Goal: Task Accomplishment & Management: Manage account settings

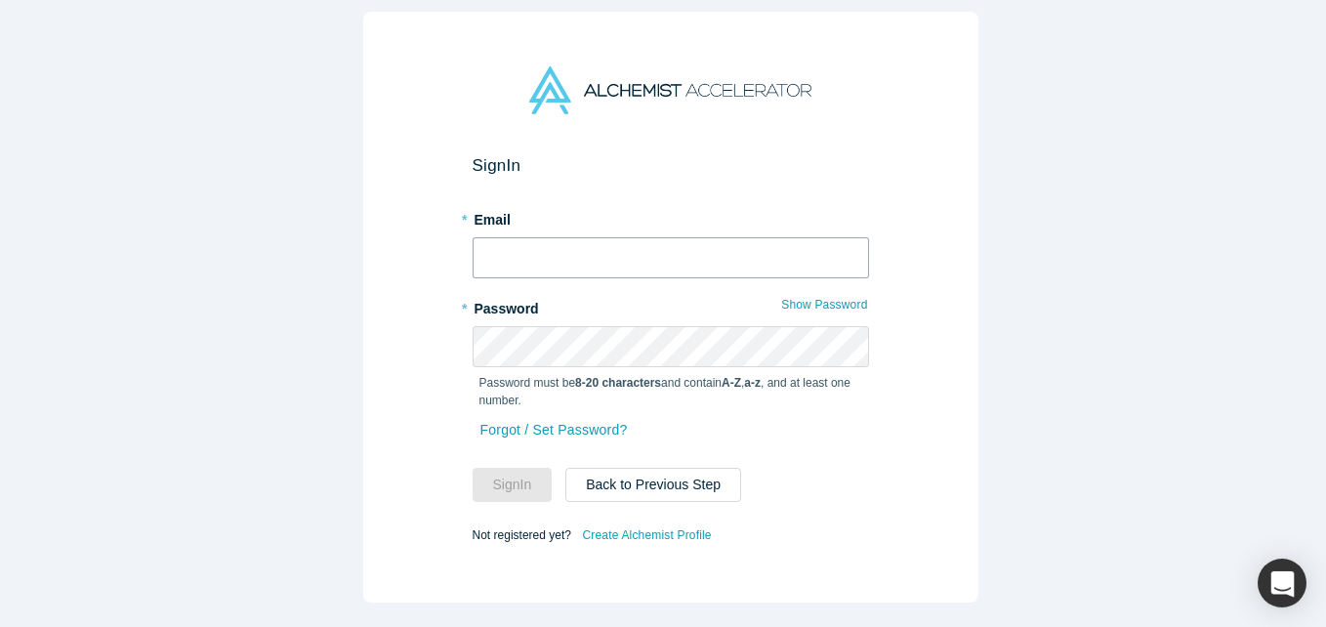
drag, startPoint x: 590, startPoint y: 285, endPoint x: 570, endPoint y: 229, distance: 59.0
click at [570, 237] on input "text" at bounding box center [670, 257] width 396 height 41
type input "[EMAIL_ADDRESS][DOMAIN_NAME]"
click at [472, 468] on button "Sign In" at bounding box center [512, 485] width 80 height 34
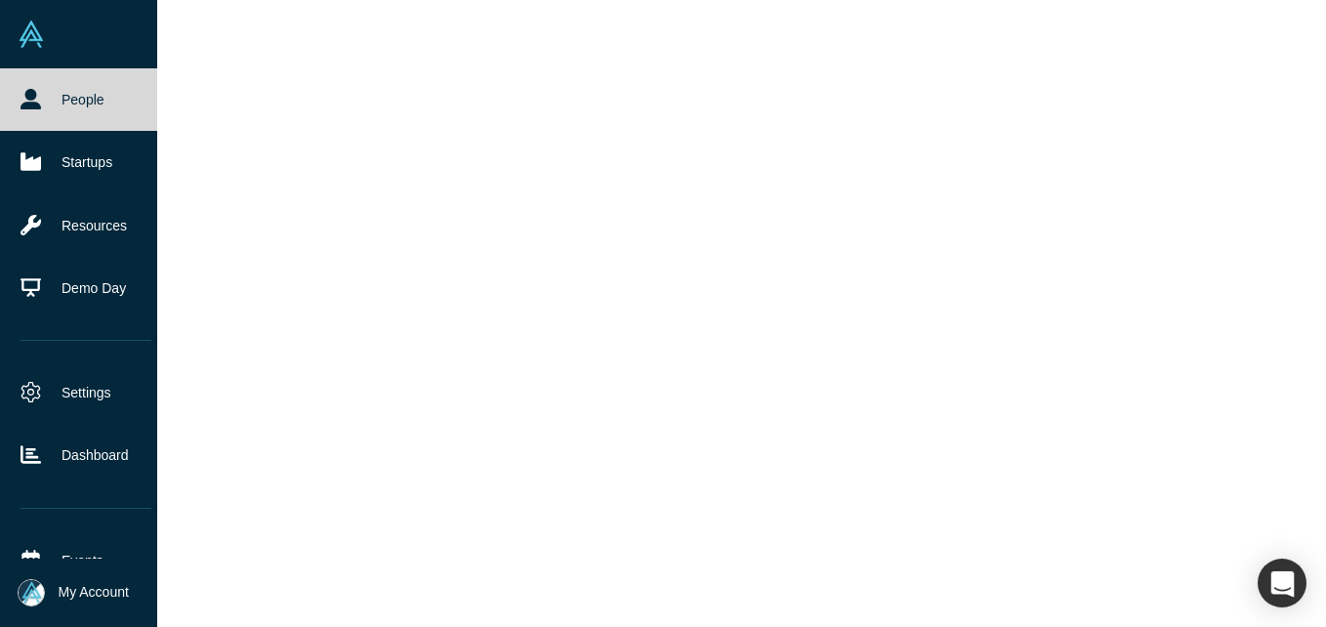
click at [65, 96] on link "People" at bounding box center [86, 99] width 172 height 62
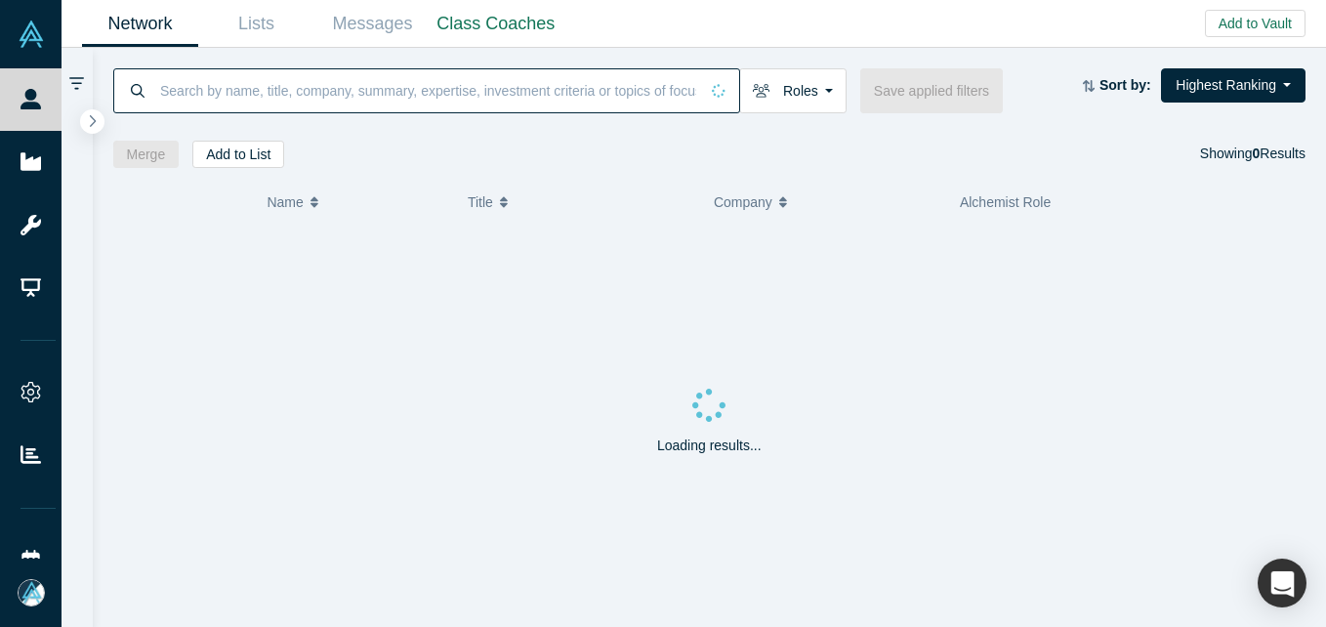
click at [250, 108] on input at bounding box center [428, 90] width 540 height 46
paste input "[PERSON_NAME]"
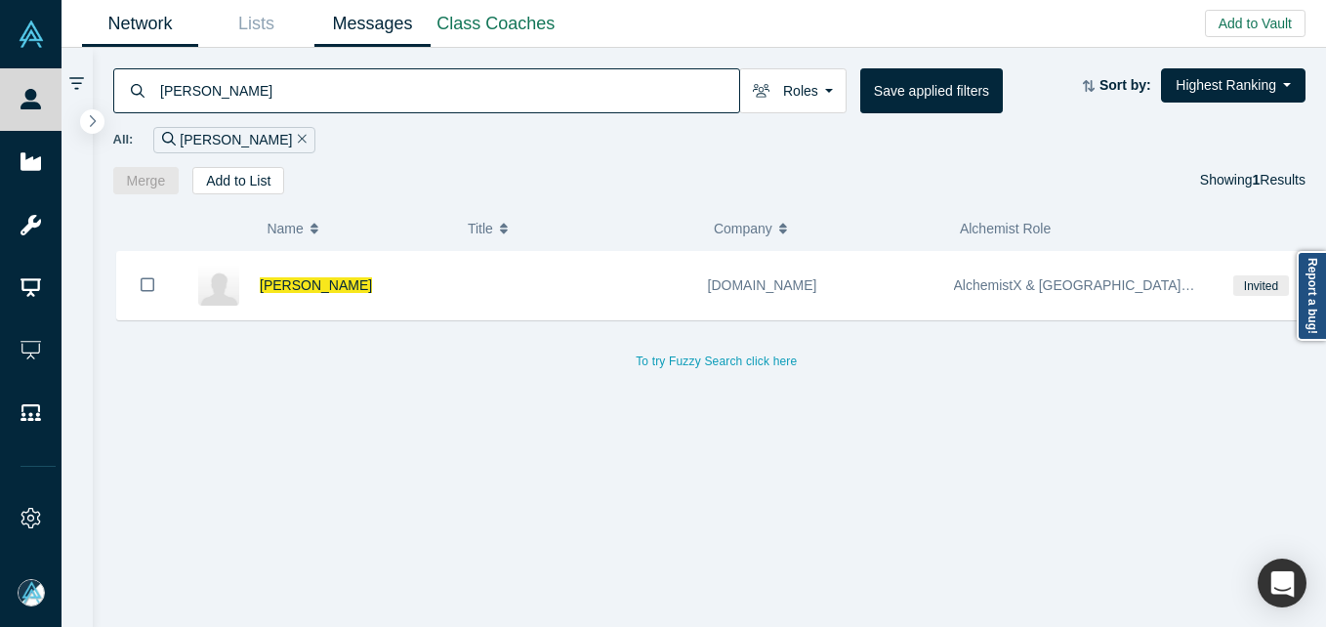
type input "[PERSON_NAME]"
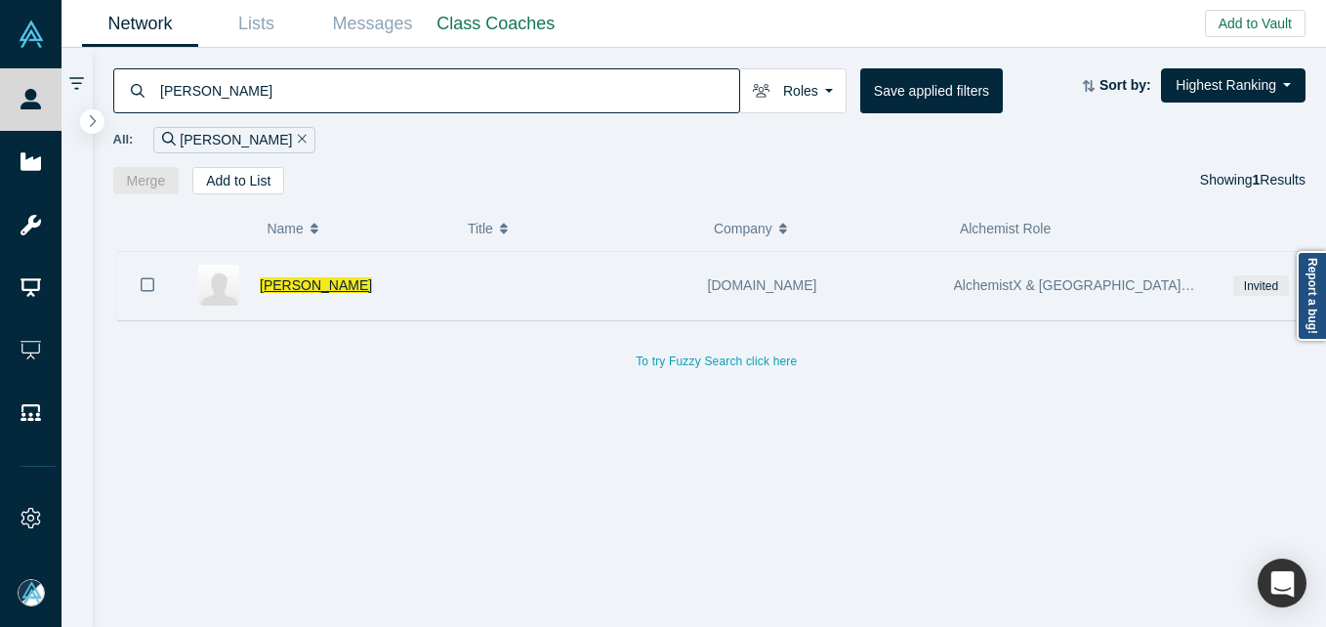
click at [294, 280] on span "[PERSON_NAME]" at bounding box center [316, 285] width 112 height 16
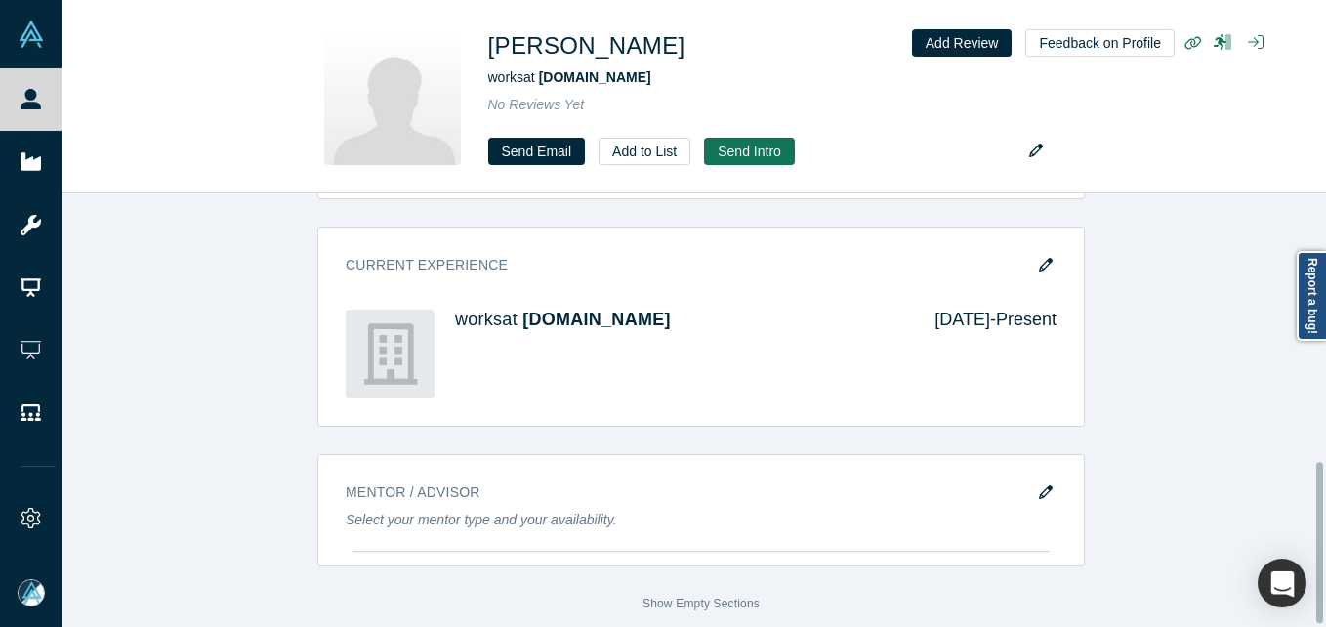
scroll to position [726, 0]
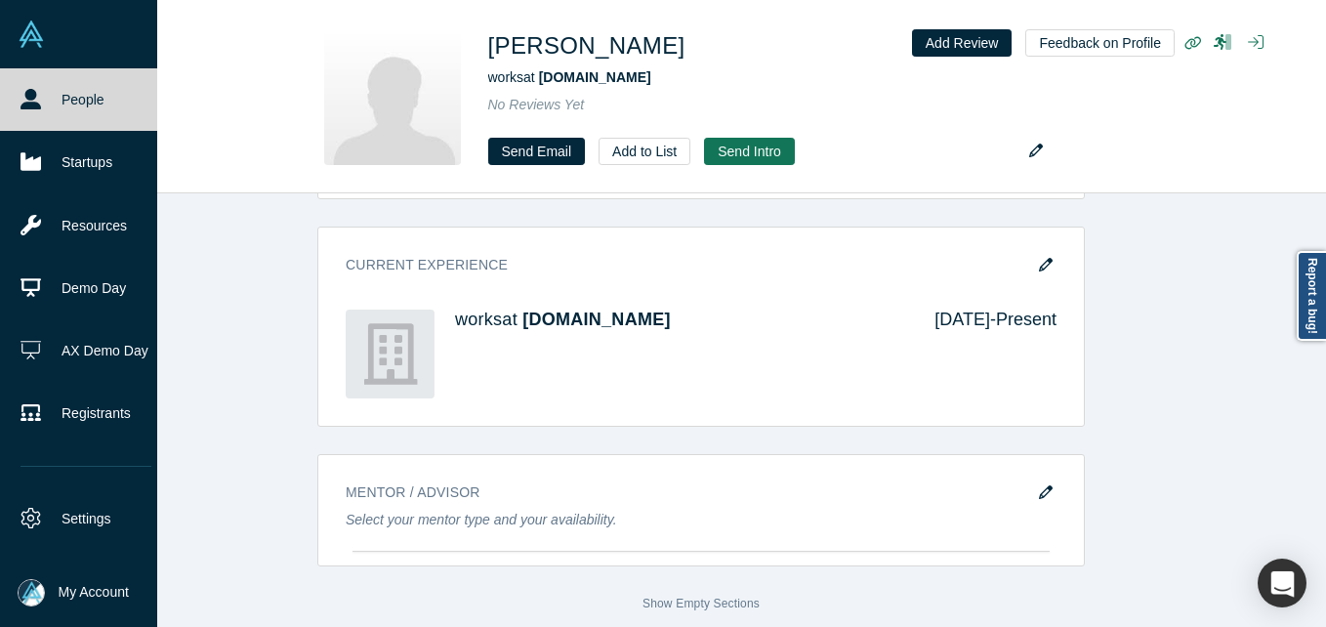
drag, startPoint x: 59, startPoint y: 108, endPoint x: 105, endPoint y: 16, distance: 103.9
click at [59, 108] on link "People" at bounding box center [86, 99] width 172 height 62
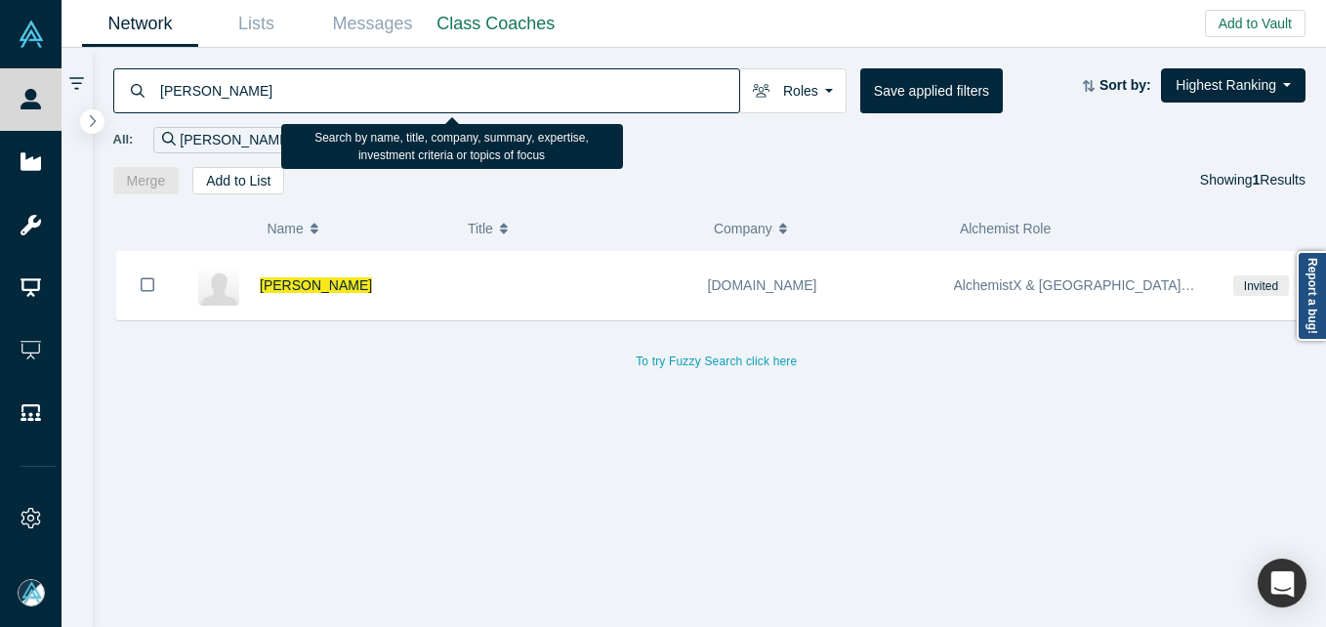
click at [286, 95] on input "[PERSON_NAME]" at bounding box center [448, 90] width 581 height 46
paste input "[PERSON_NAME][EMAIL_ADDRESS][DOMAIN_NAME]"
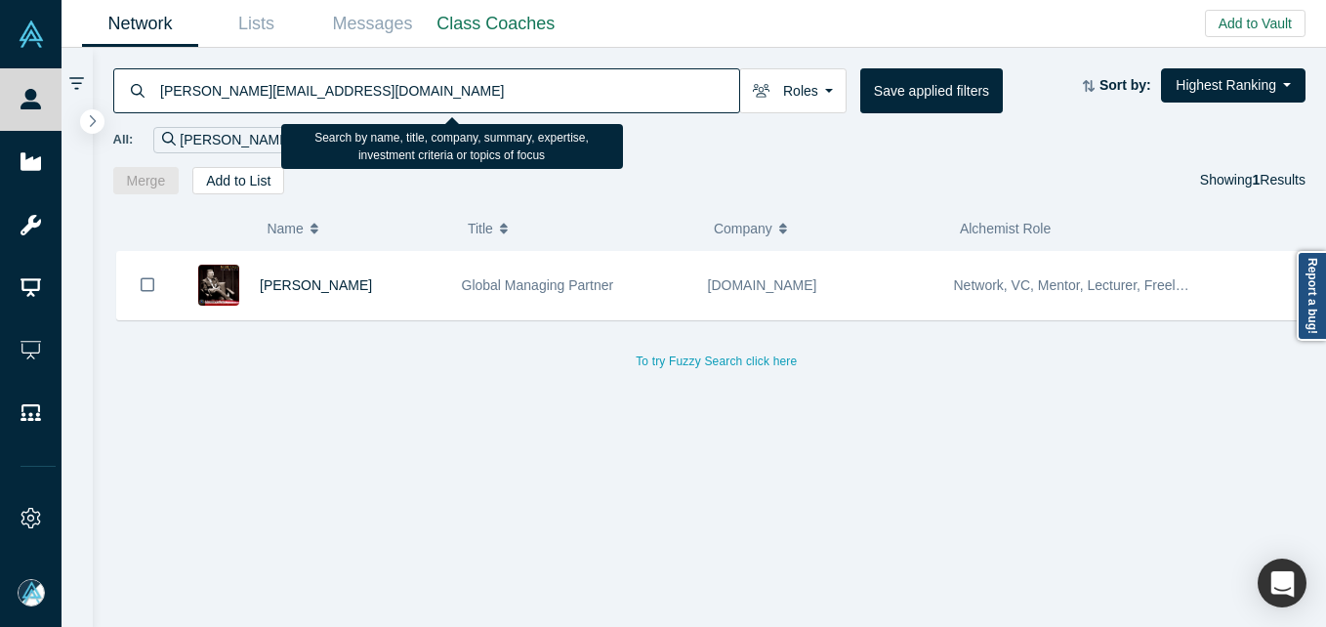
click at [507, 86] on input "[PERSON_NAME][EMAIL_ADDRESS][DOMAIN_NAME]" at bounding box center [448, 90] width 581 height 46
type input "skurko"
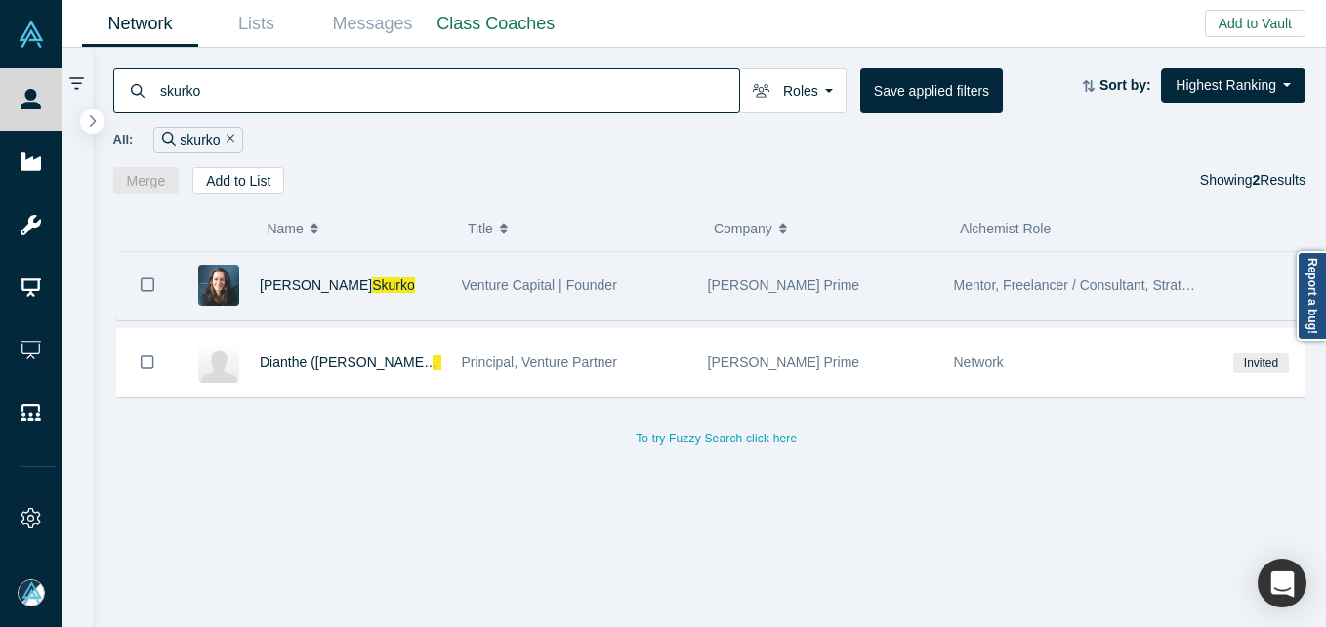
click at [440, 300] on div "[PERSON_NAME]" at bounding box center [351, 285] width 182 height 67
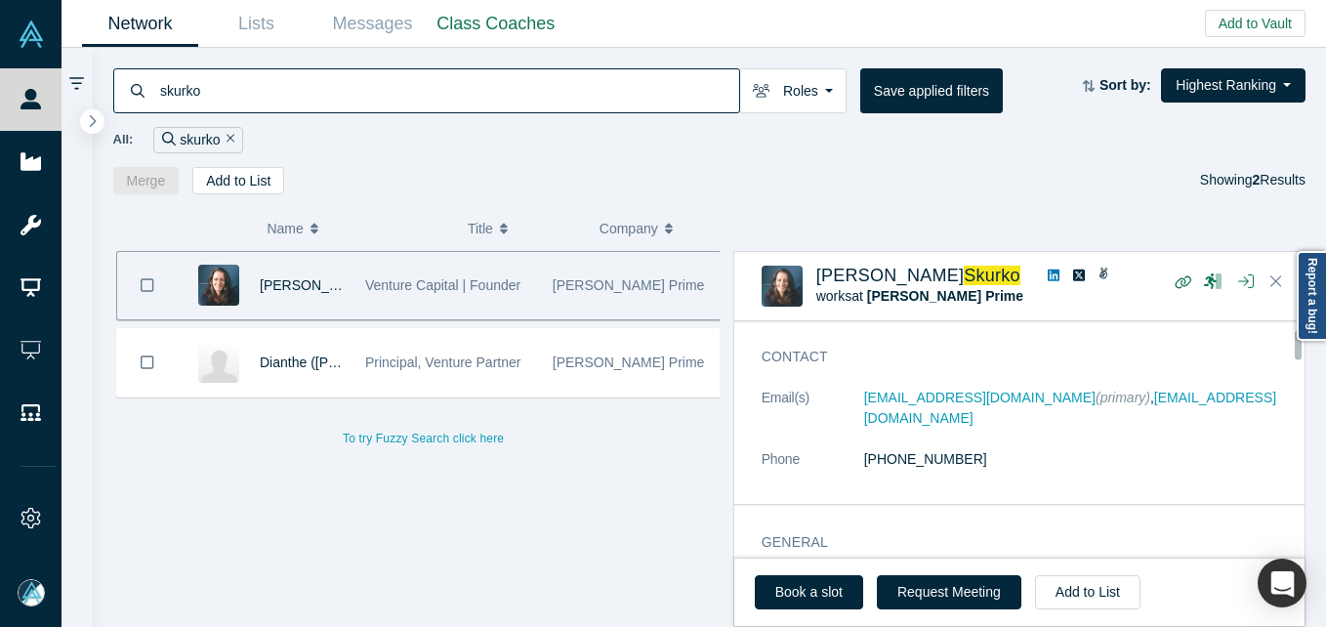
scroll to position [98, 0]
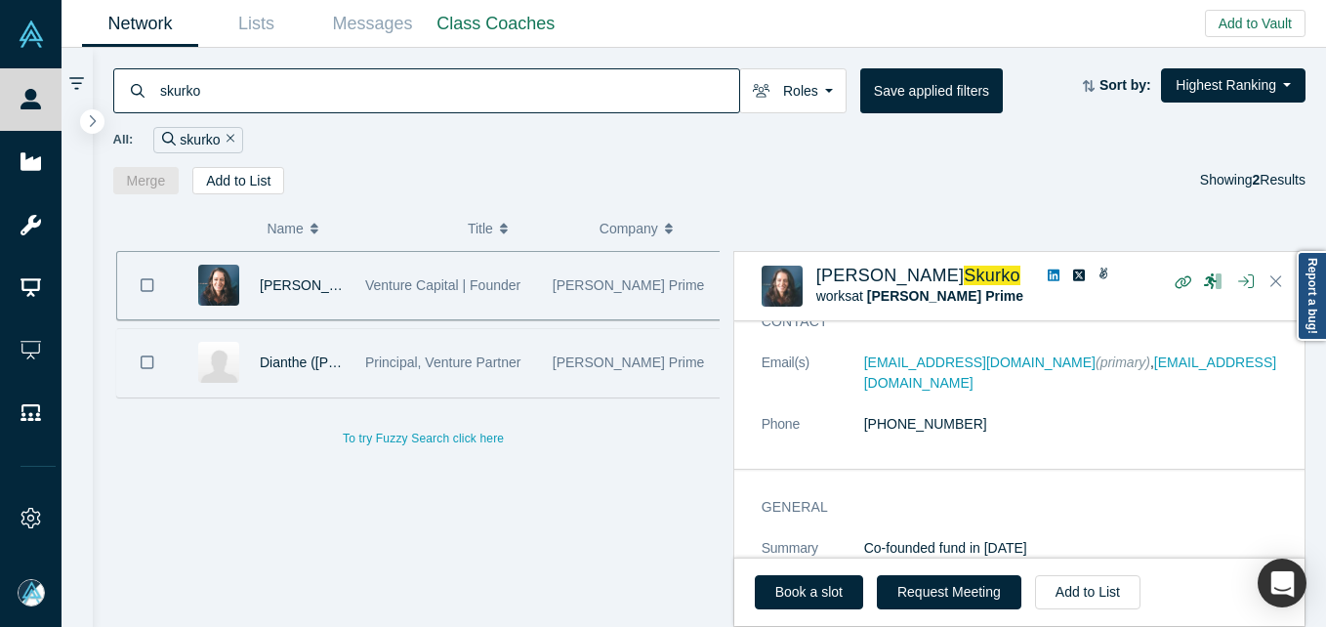
click at [469, 390] on div "Principal, Venture Partner" at bounding box center [448, 362] width 167 height 67
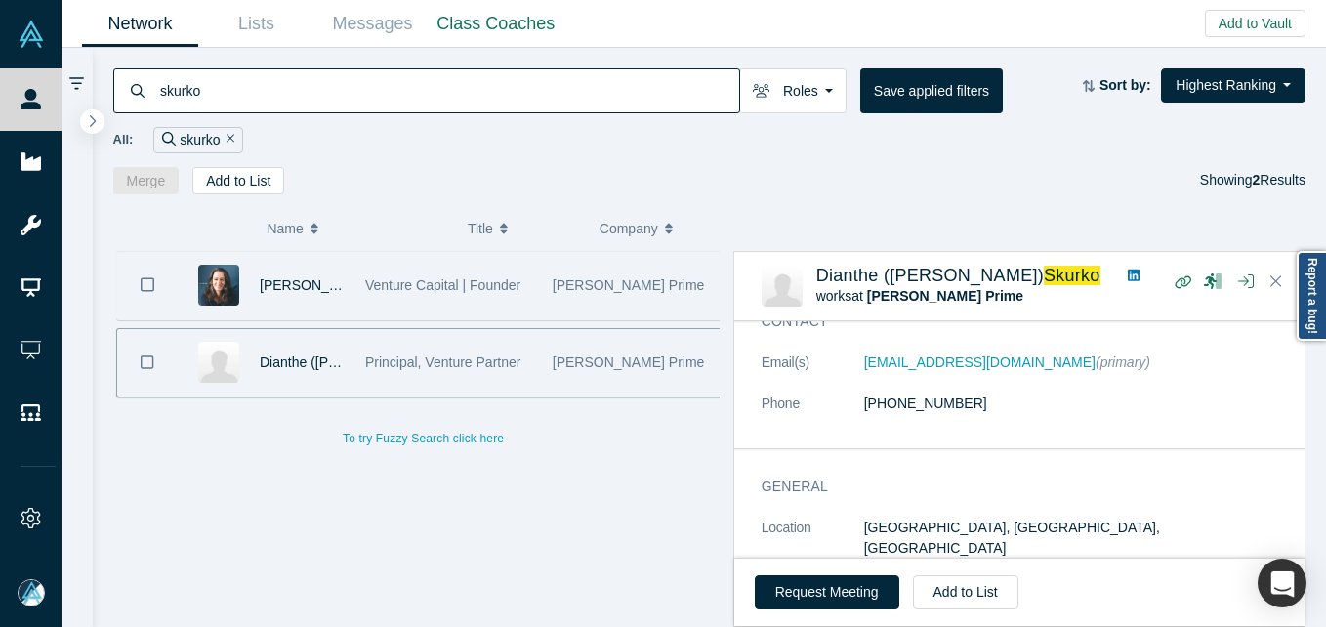
click at [552, 287] on span "[PERSON_NAME] Prime" at bounding box center [628, 285] width 152 height 16
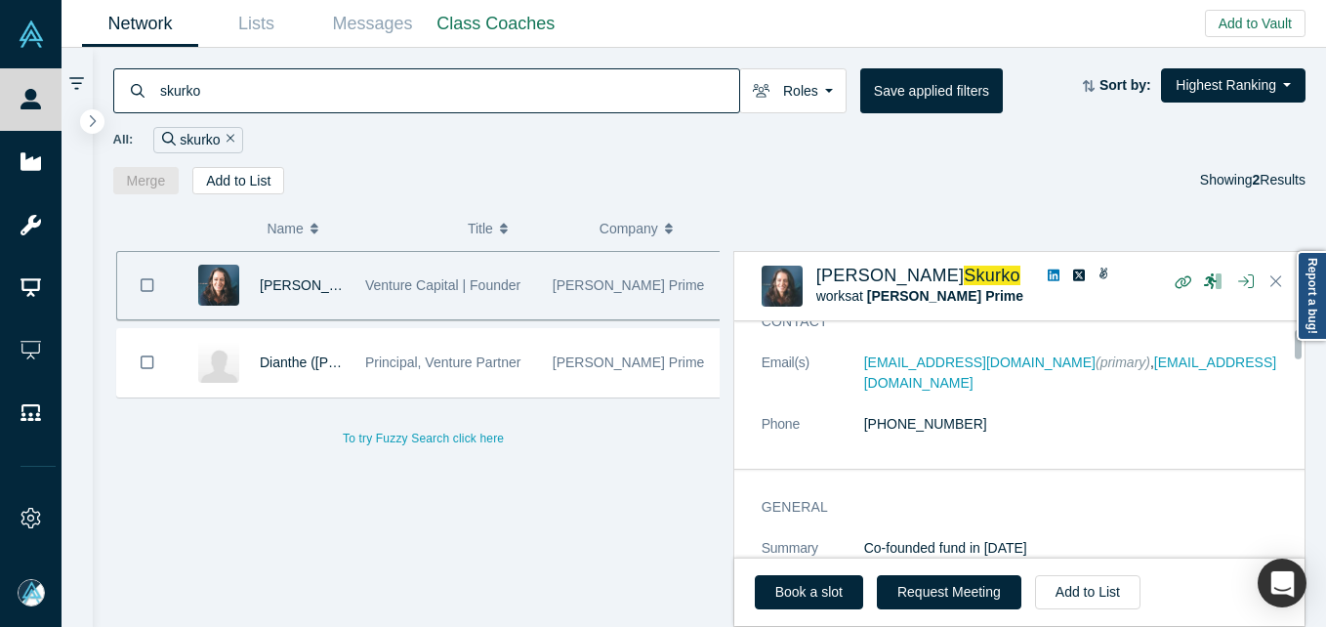
scroll to position [0, 0]
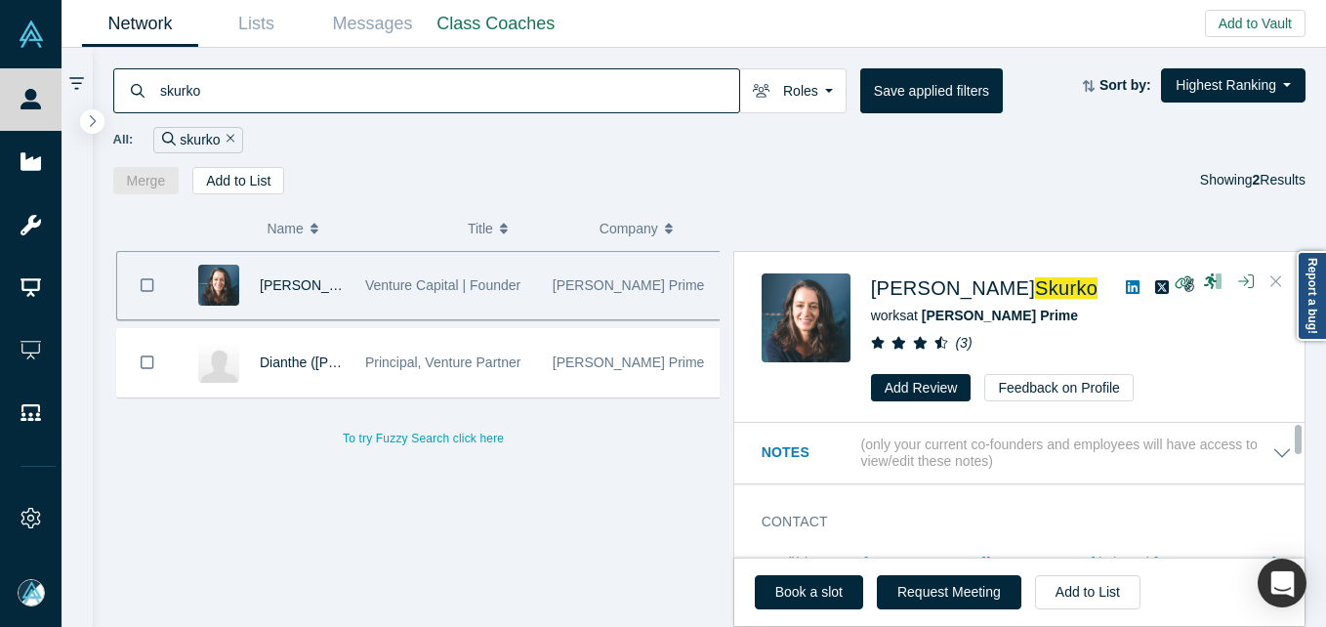
click at [1273, 280] on icon "Close" at bounding box center [1276, 281] width 12 height 18
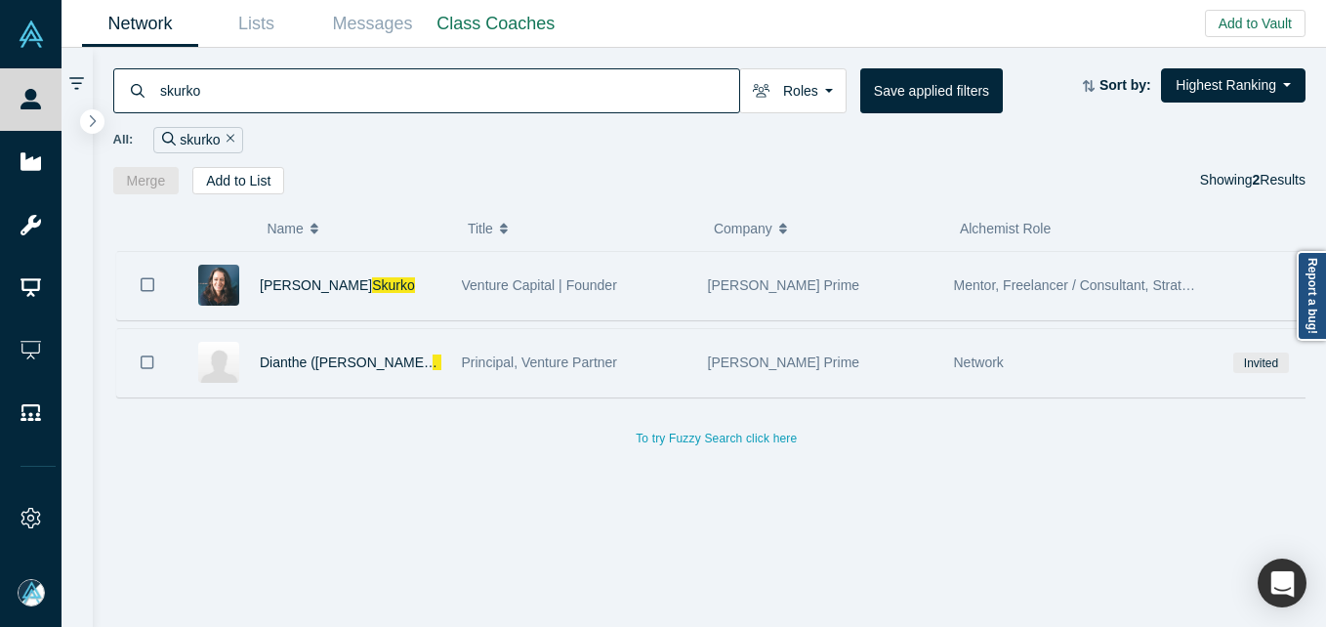
click at [556, 378] on div "Principal, Venture Partner" at bounding box center [574, 362] width 225 height 67
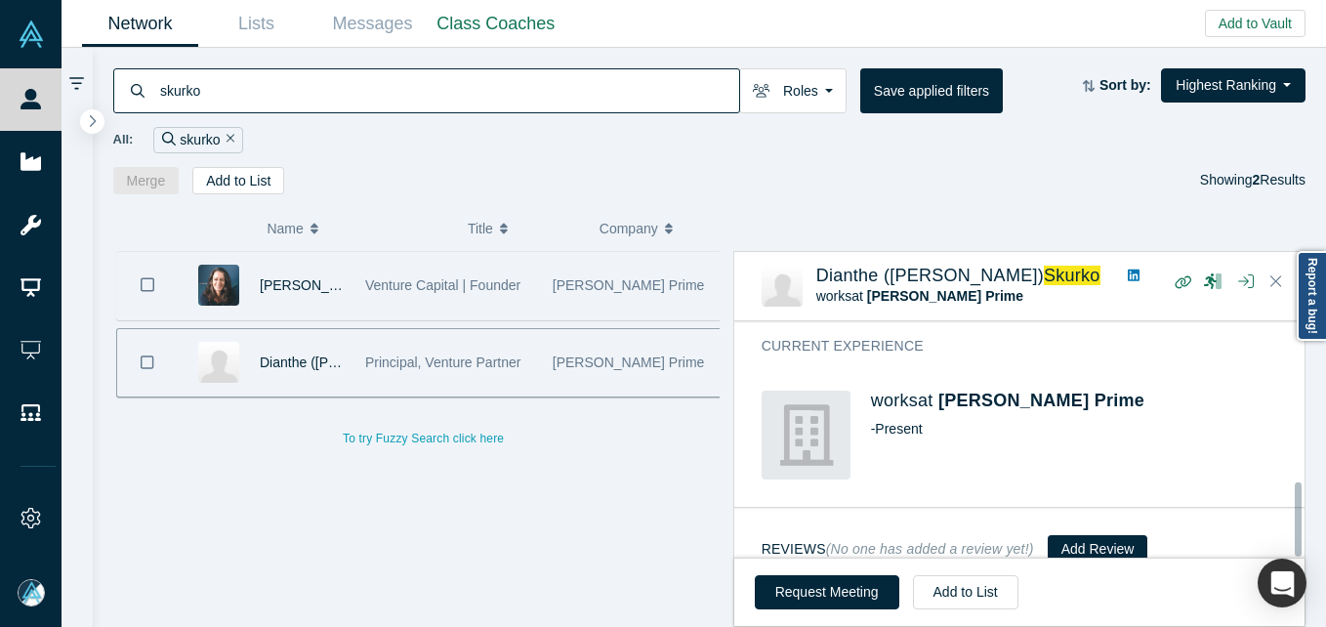
scroll to position [510, 0]
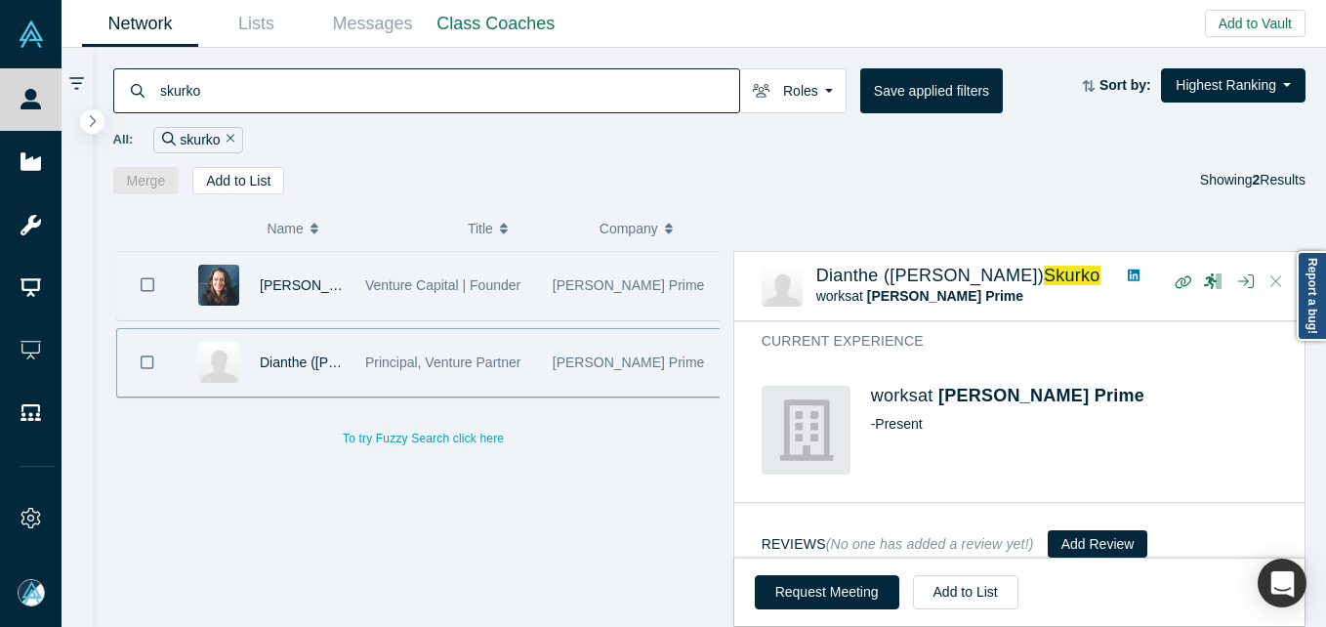
click at [1276, 282] on icon "Close" at bounding box center [1276, 281] width 12 height 12
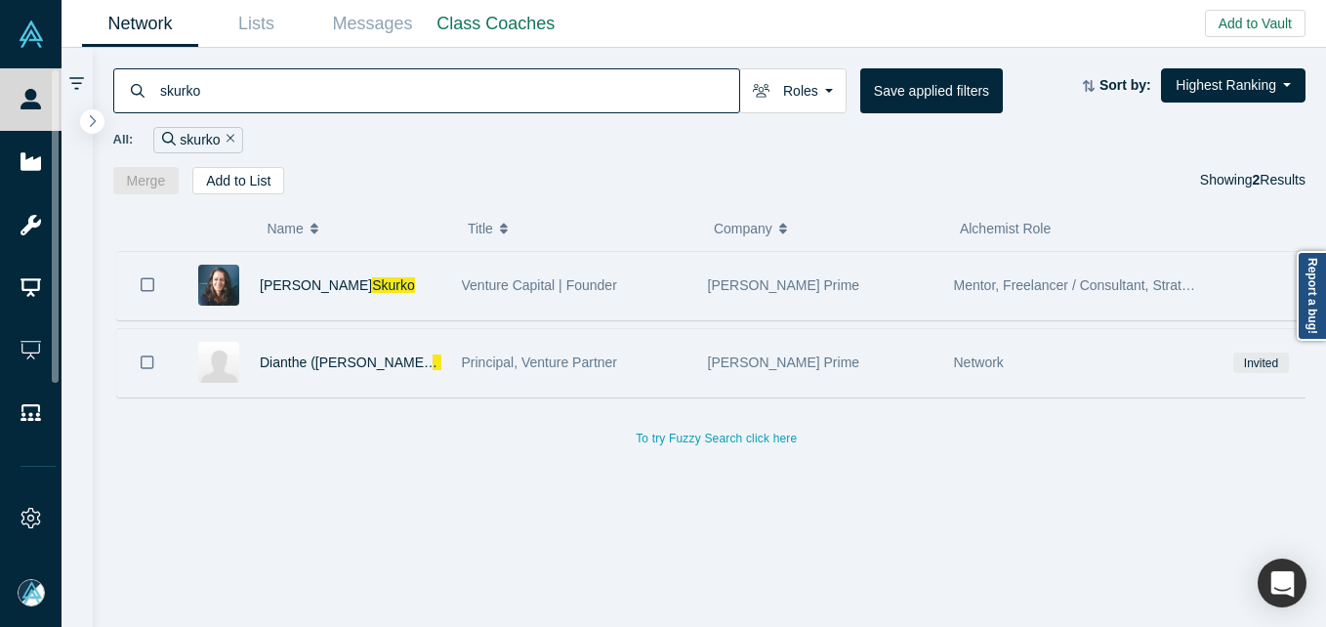
click at [140, 369] on button "Bookmark" at bounding box center [147, 362] width 61 height 67
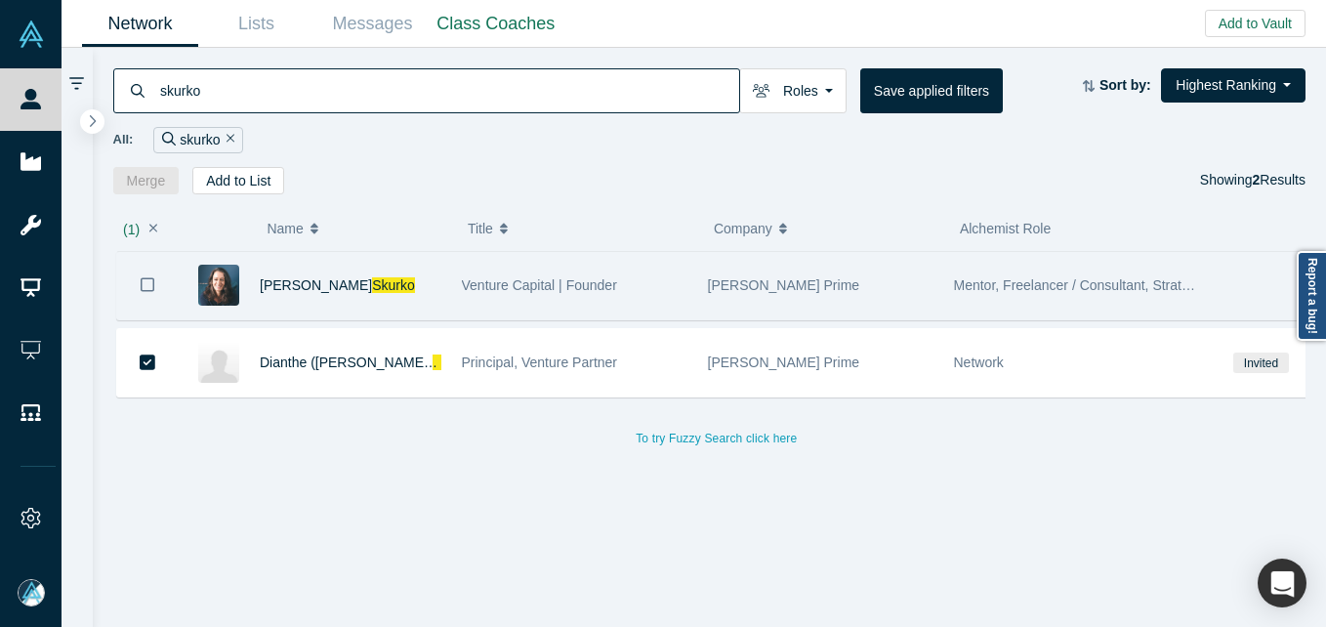
click at [148, 287] on icon "Bookmark" at bounding box center [148, 284] width 14 height 19
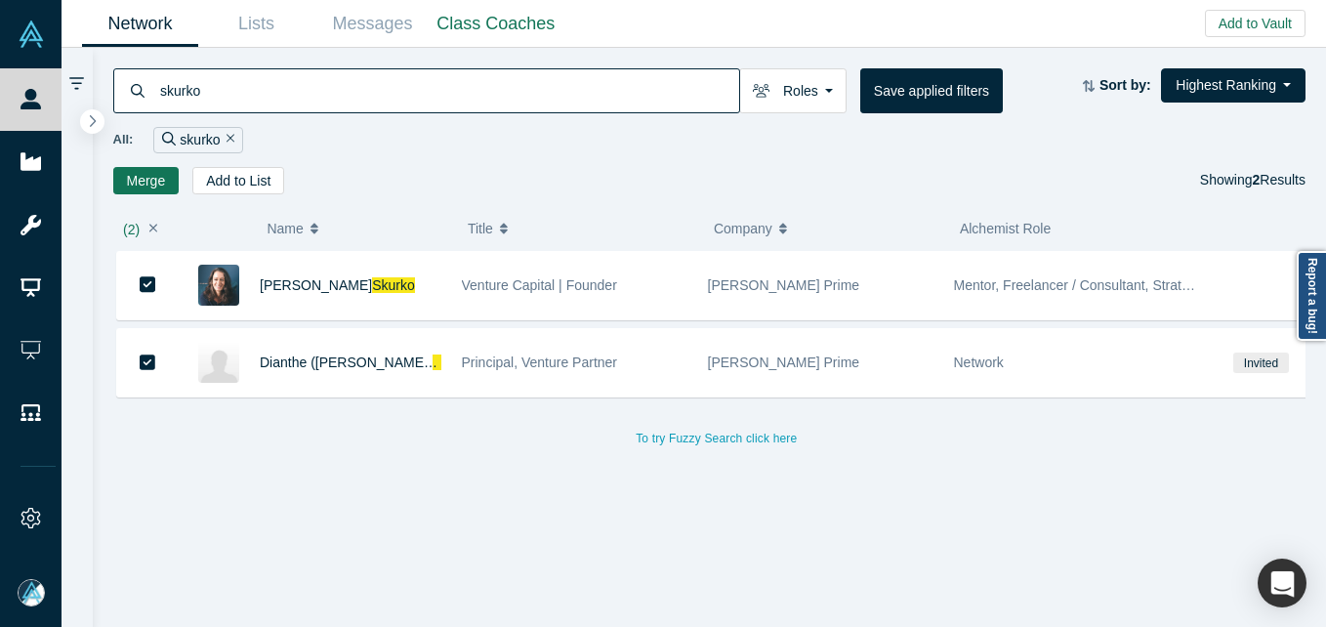
click at [439, 480] on div "[PERSON_NAME] Venture Capital | Founder [PERSON_NAME] Prime Mentor, Freelancer …" at bounding box center [716, 446] width 1207 height 391
click at [153, 230] on icon "button" at bounding box center [153, 228] width 9 height 9
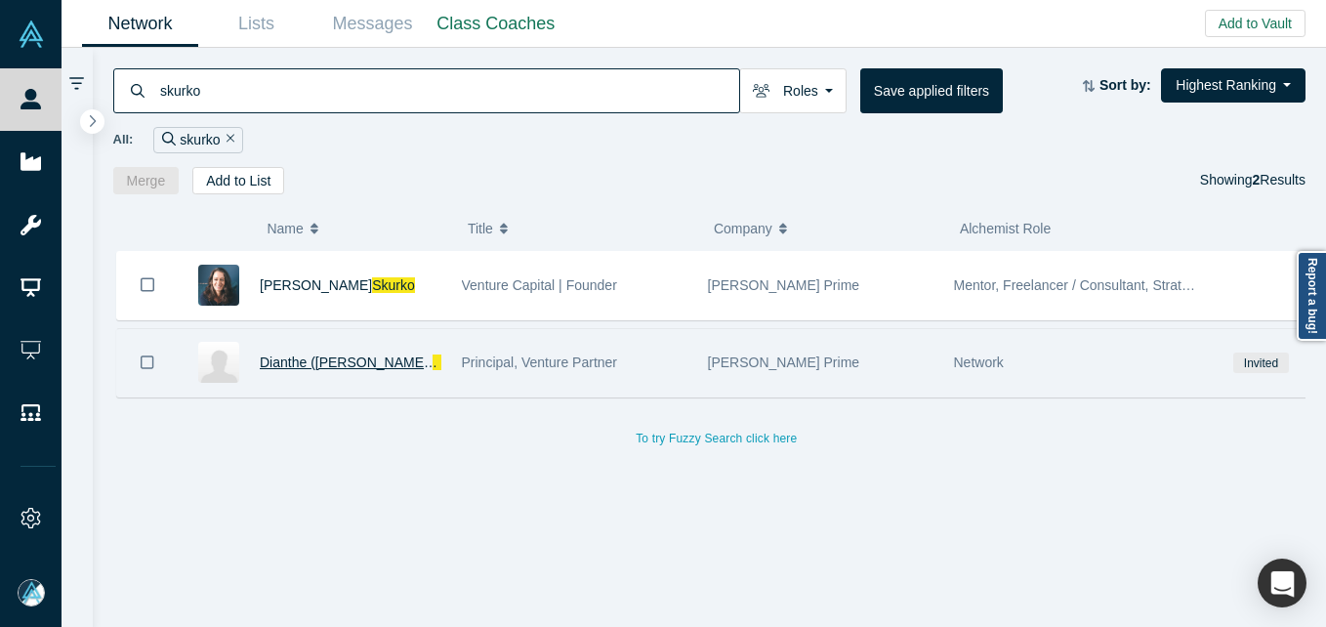
click at [319, 364] on span "Dianthe ([PERSON_NAME])" at bounding box center [349, 362] width 178 height 16
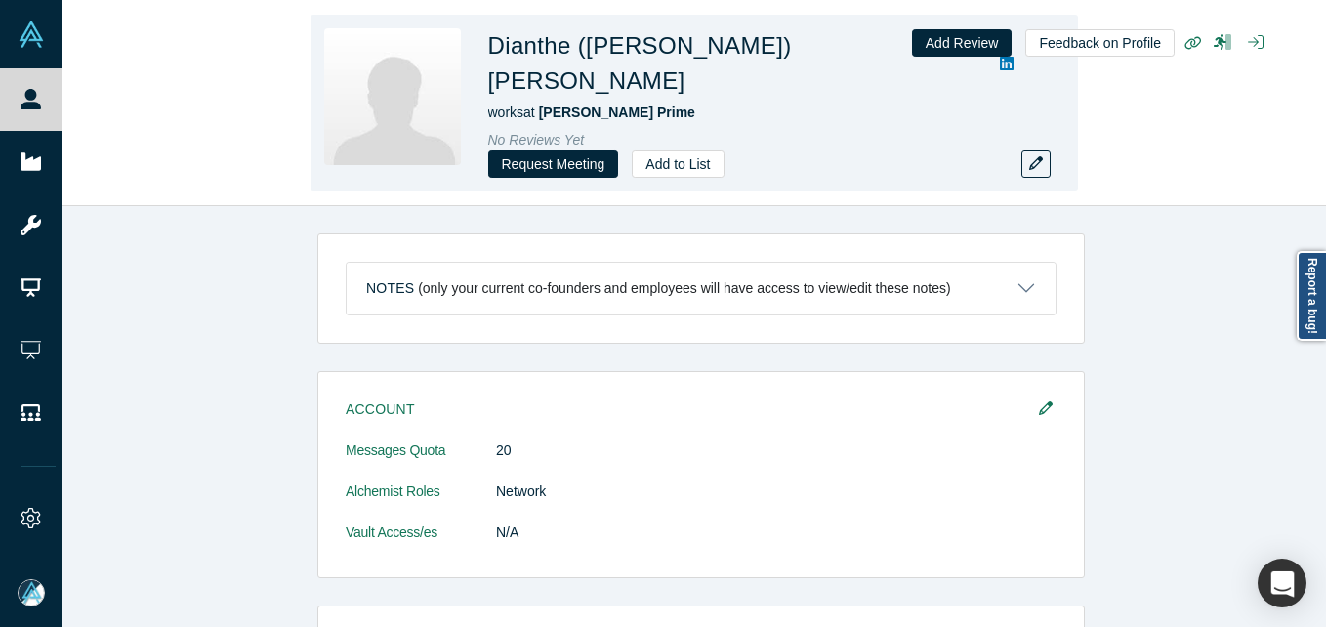
click at [1032, 137] on div "Dianthe ([PERSON_NAME]) [PERSON_NAME] works at [PERSON_NAME] Prime No Reviews Y…" at bounding box center [761, 102] width 547 height 149
click at [1036, 156] on icon "button" at bounding box center [1036, 163] width 14 height 14
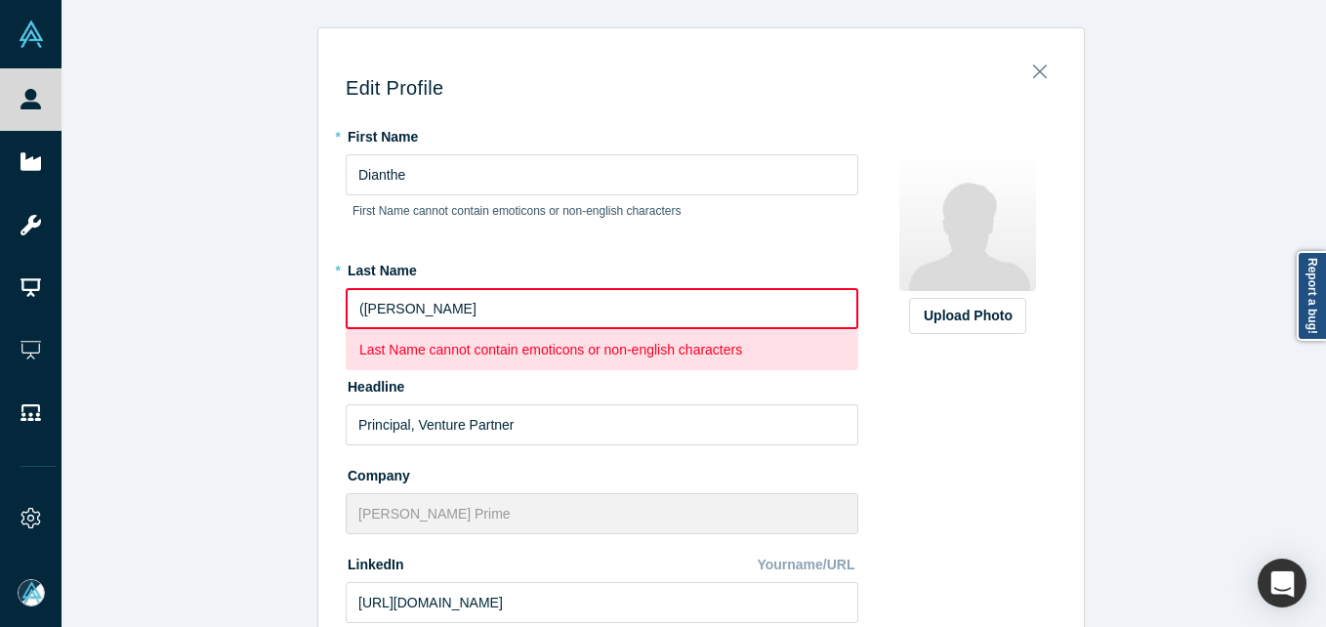
click at [398, 308] on input "([PERSON_NAME]" at bounding box center [602, 308] width 512 height 41
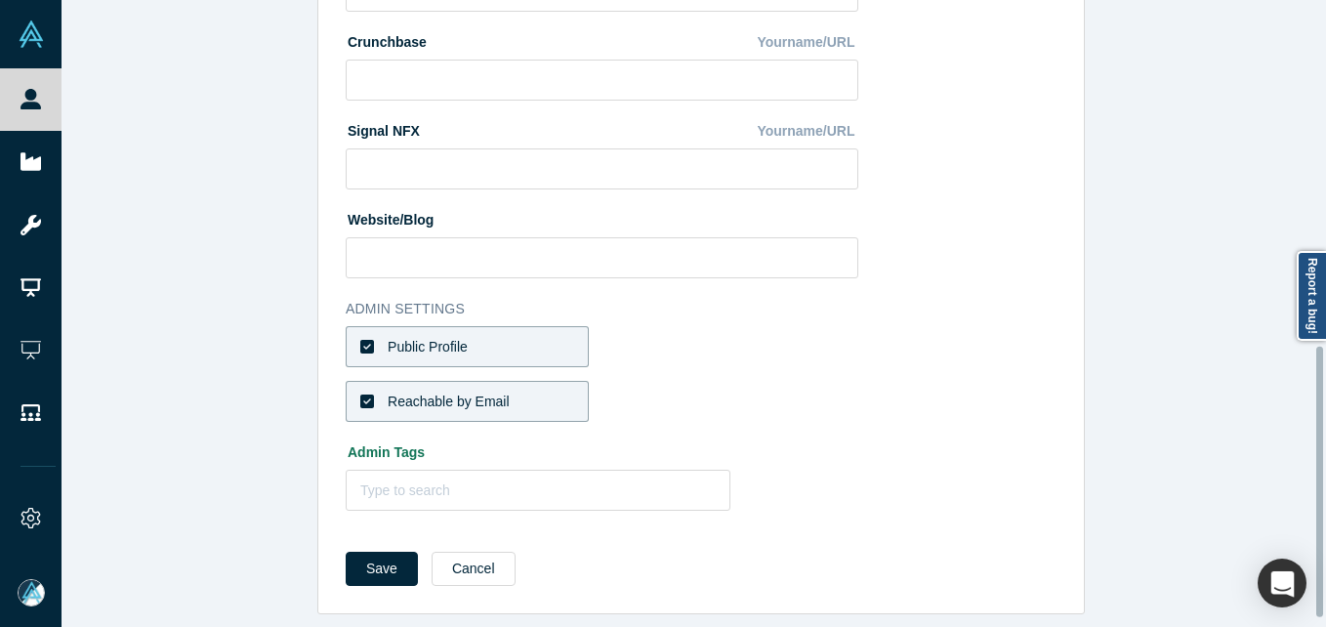
scroll to position [821, 0]
type input "[PERSON_NAME]"
click at [374, 557] on button "Save" at bounding box center [382, 568] width 72 height 34
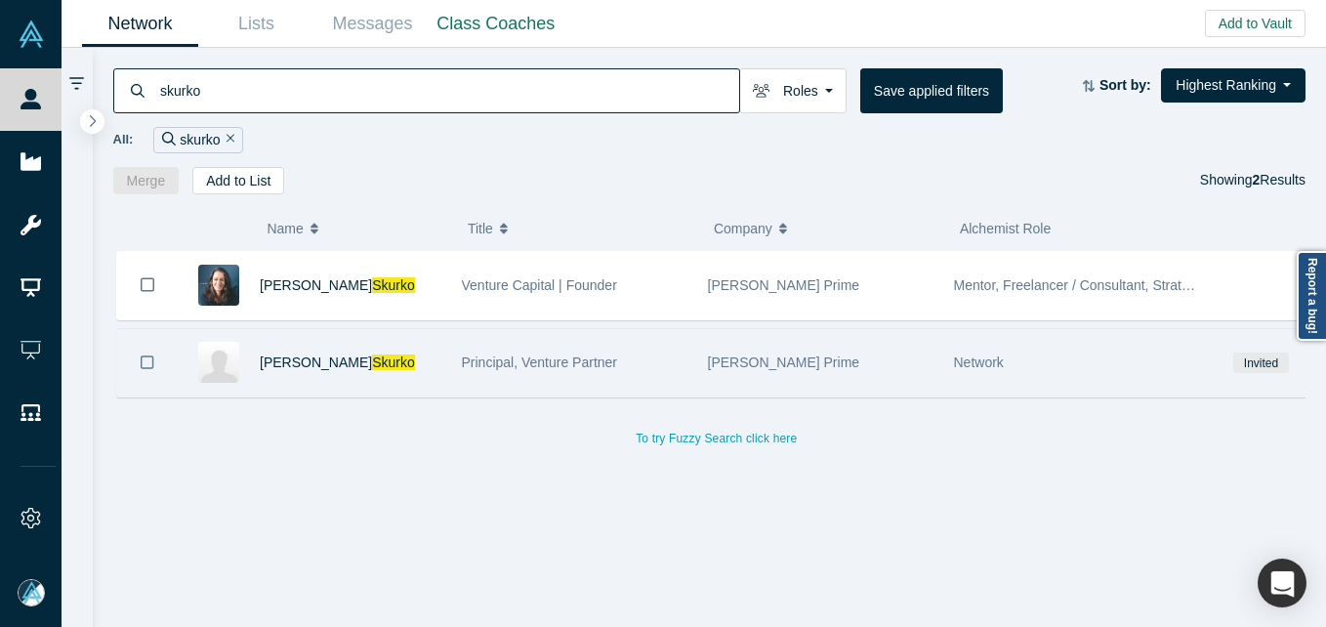
drag, startPoint x: 148, startPoint y: 362, endPoint x: 150, endPoint y: 345, distance: 17.7
click at [148, 362] on icon "Bookmark" at bounding box center [148, 362] width 14 height 19
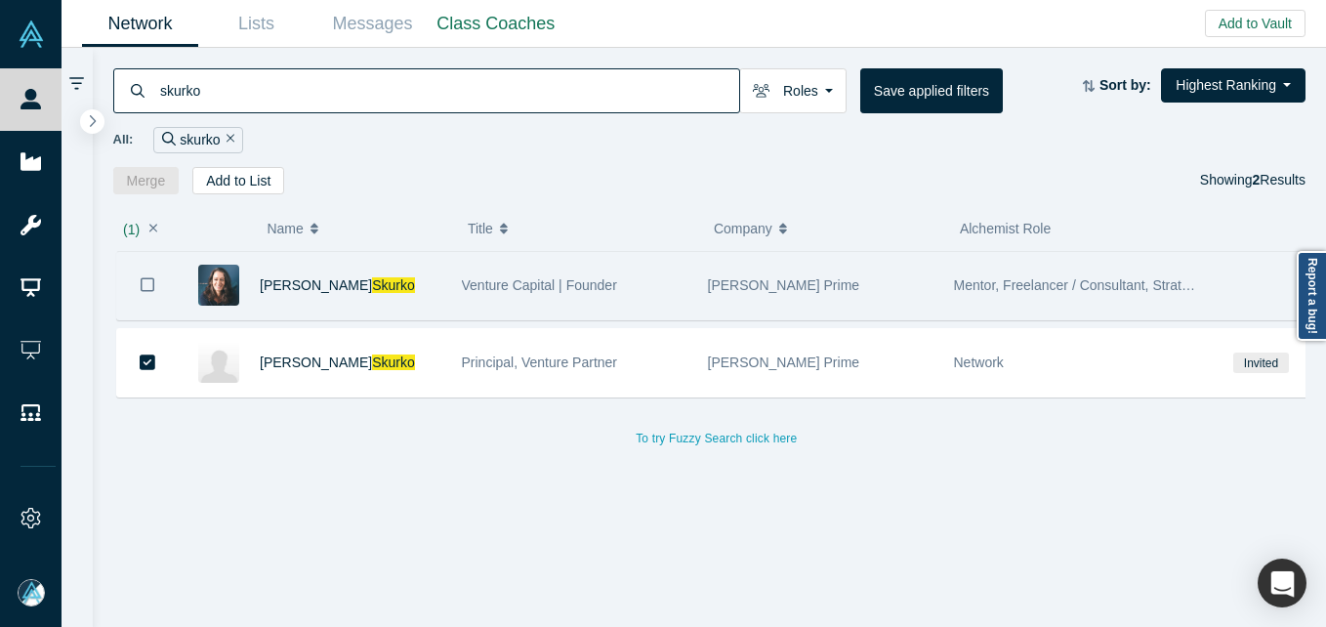
click at [143, 281] on icon "Bookmark" at bounding box center [148, 284] width 14 height 19
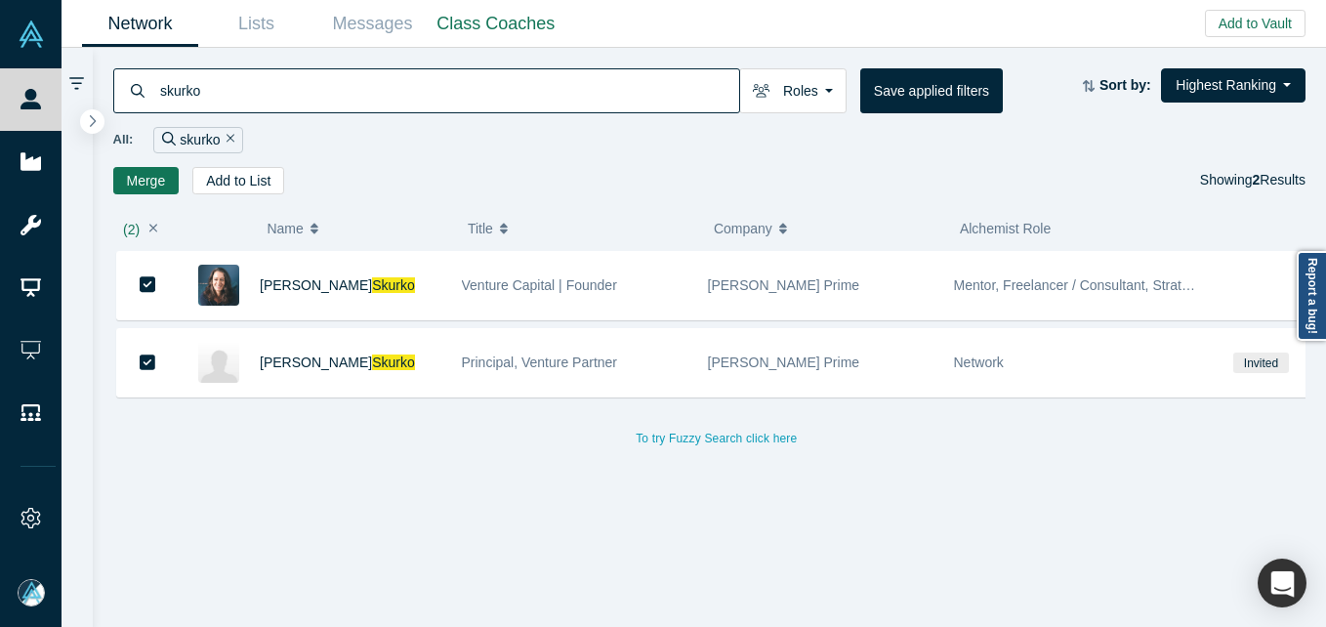
click at [154, 184] on button "Merge" at bounding box center [146, 180] width 66 height 27
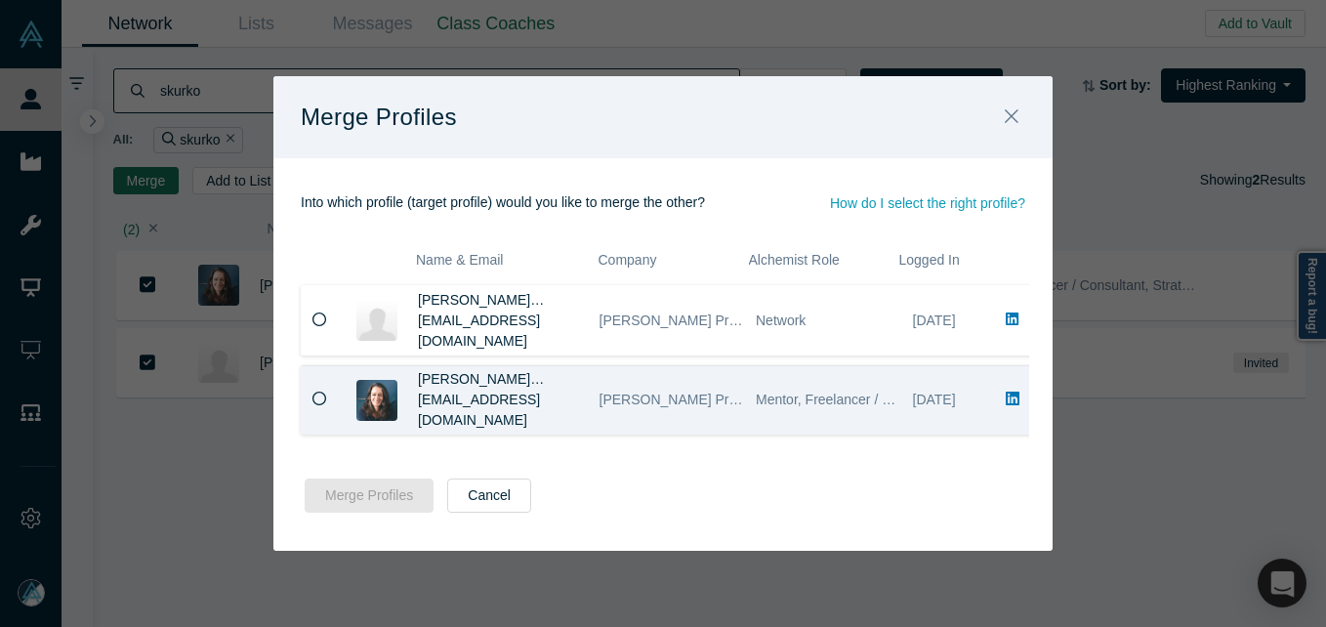
click at [318, 400] on icon at bounding box center [319, 398] width 15 height 15
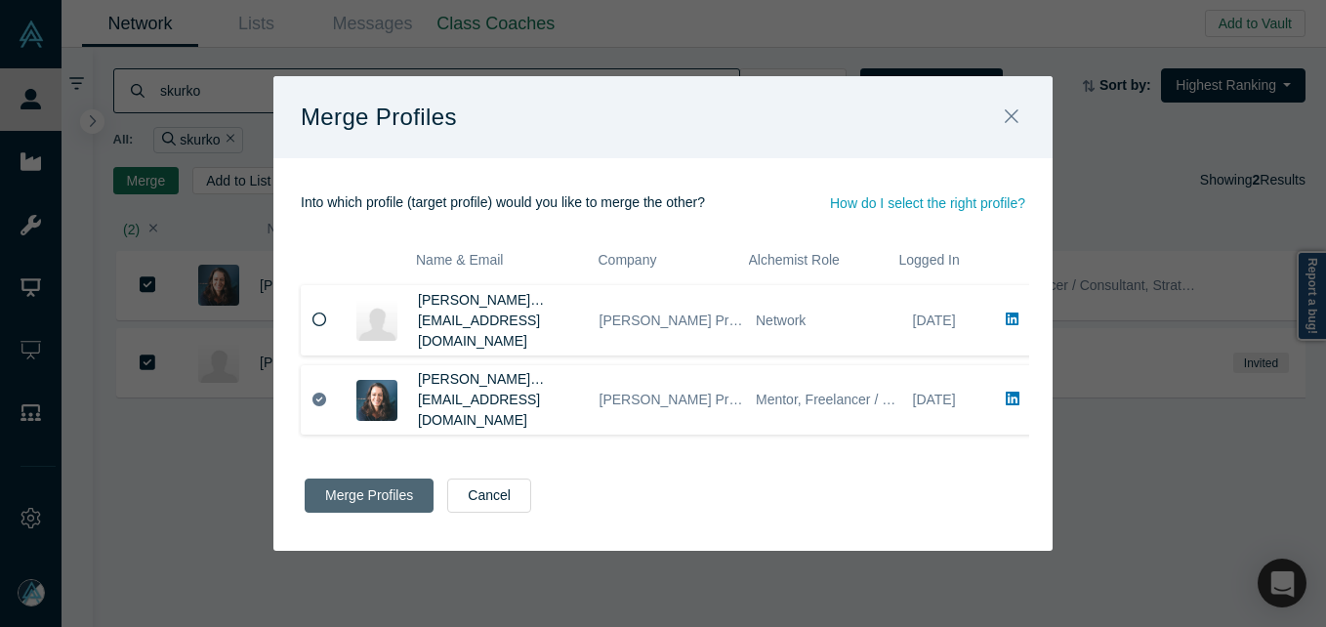
click at [381, 497] on button "Merge Profiles" at bounding box center [369, 495] width 129 height 34
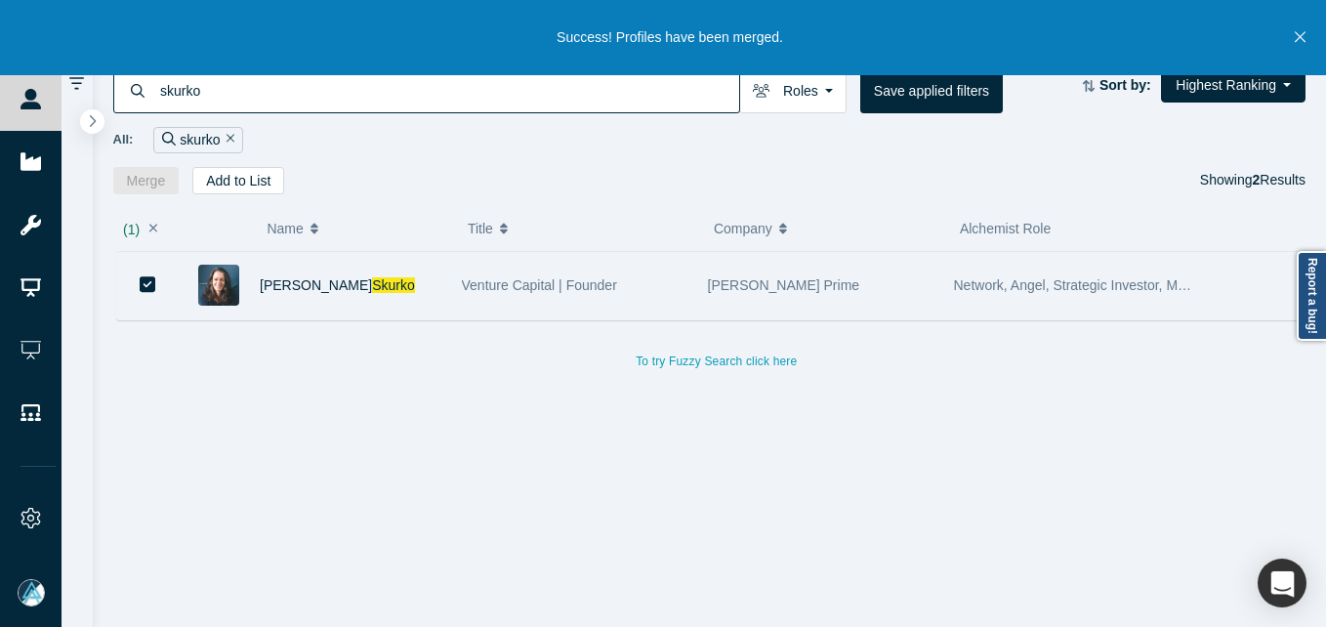
click at [296, 295] on div "[PERSON_NAME]" at bounding box center [351, 285] width 182 height 67
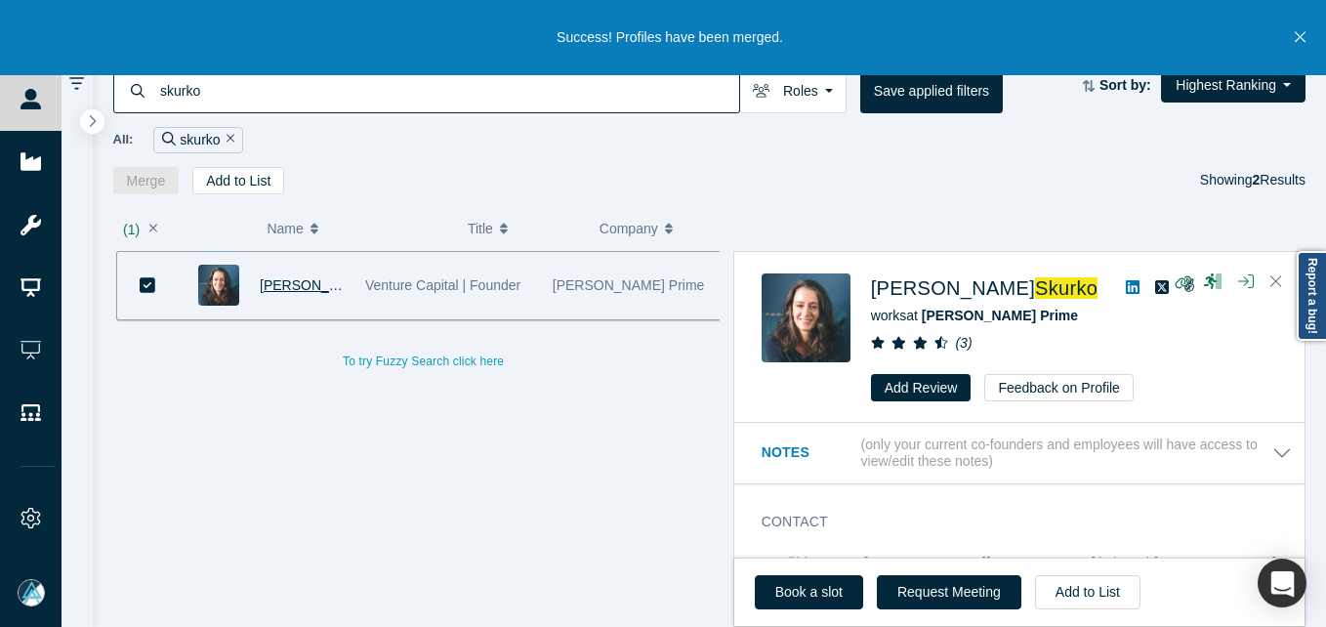
click at [299, 286] on span "[PERSON_NAME]" at bounding box center [316, 285] width 112 height 16
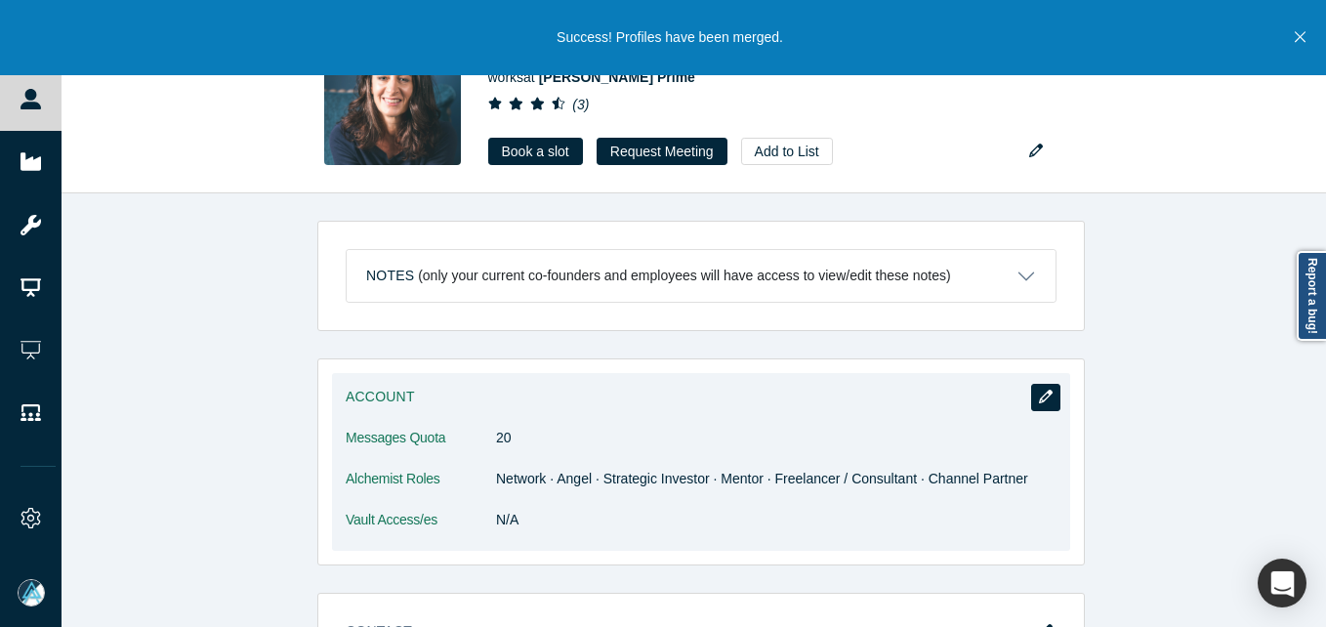
click at [1039, 397] on icon "button" at bounding box center [1046, 396] width 14 height 14
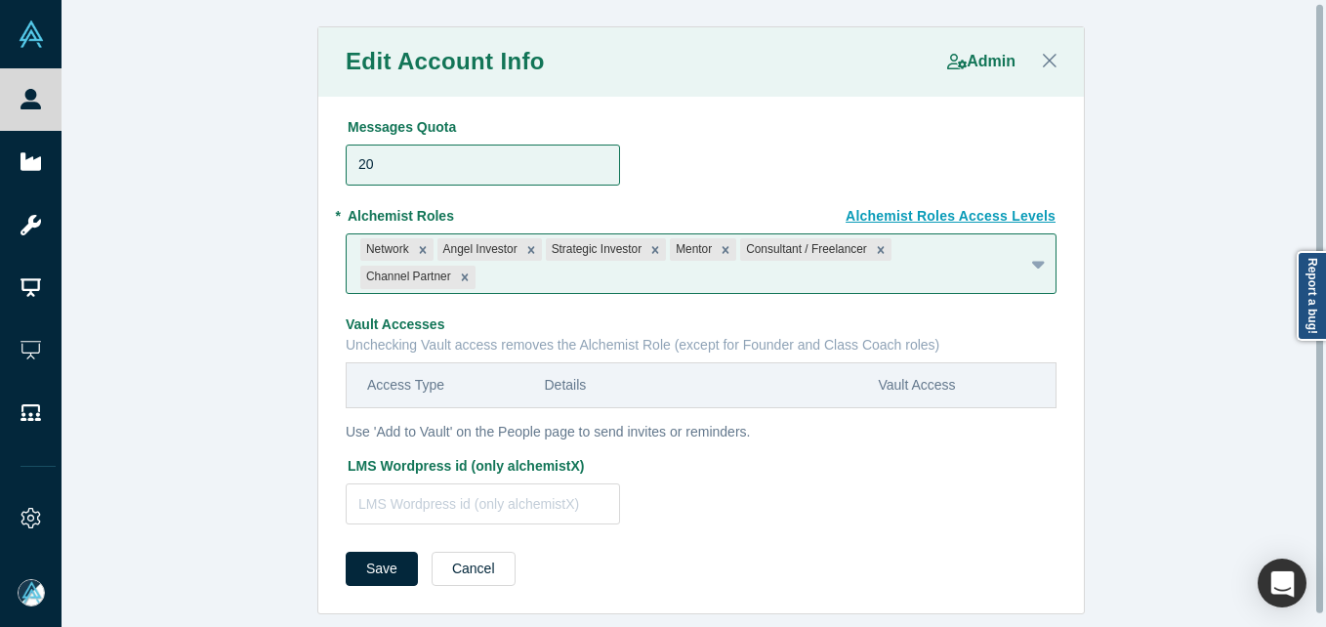
scroll to position [16, 0]
click at [419, 246] on icon "Remove Network" at bounding box center [422, 249] width 7 height 7
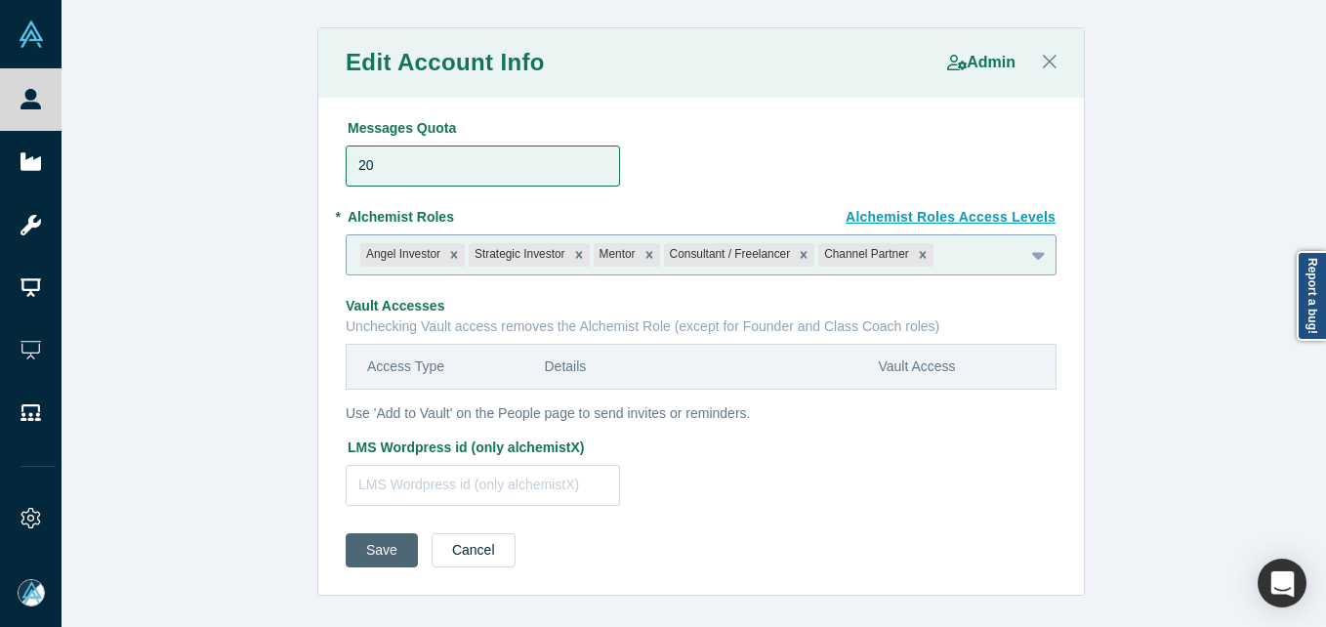
click at [354, 551] on button "Save" at bounding box center [382, 550] width 72 height 34
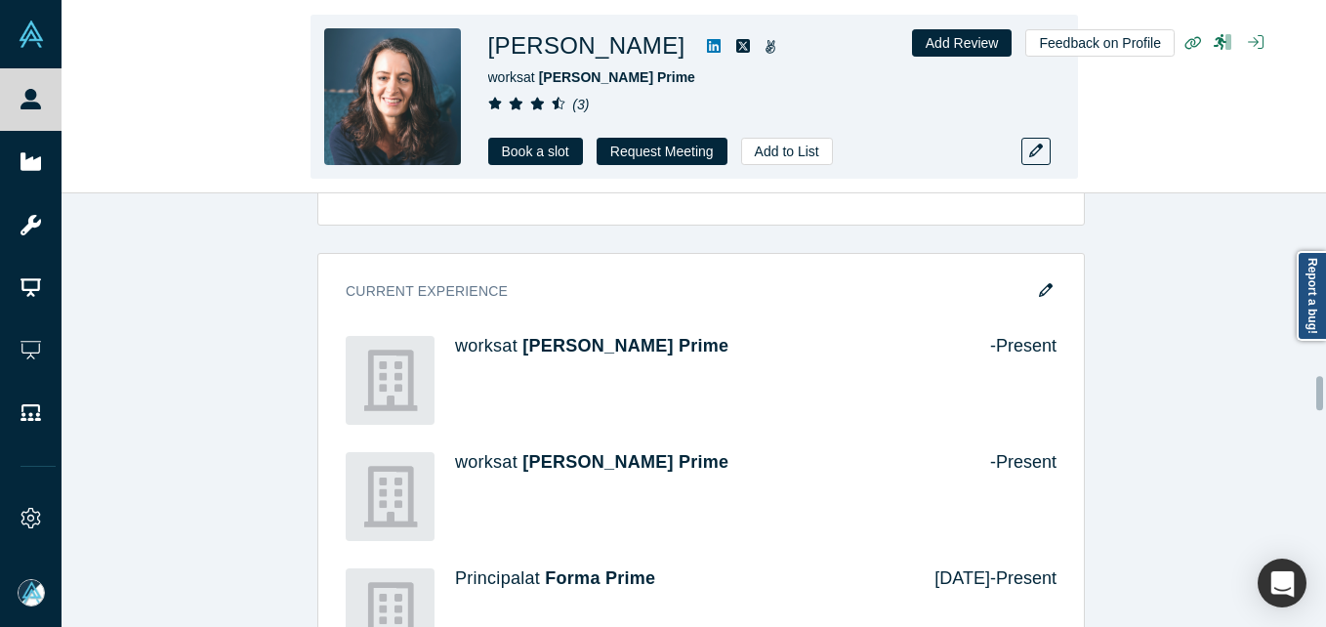
scroll to position [2343, 0]
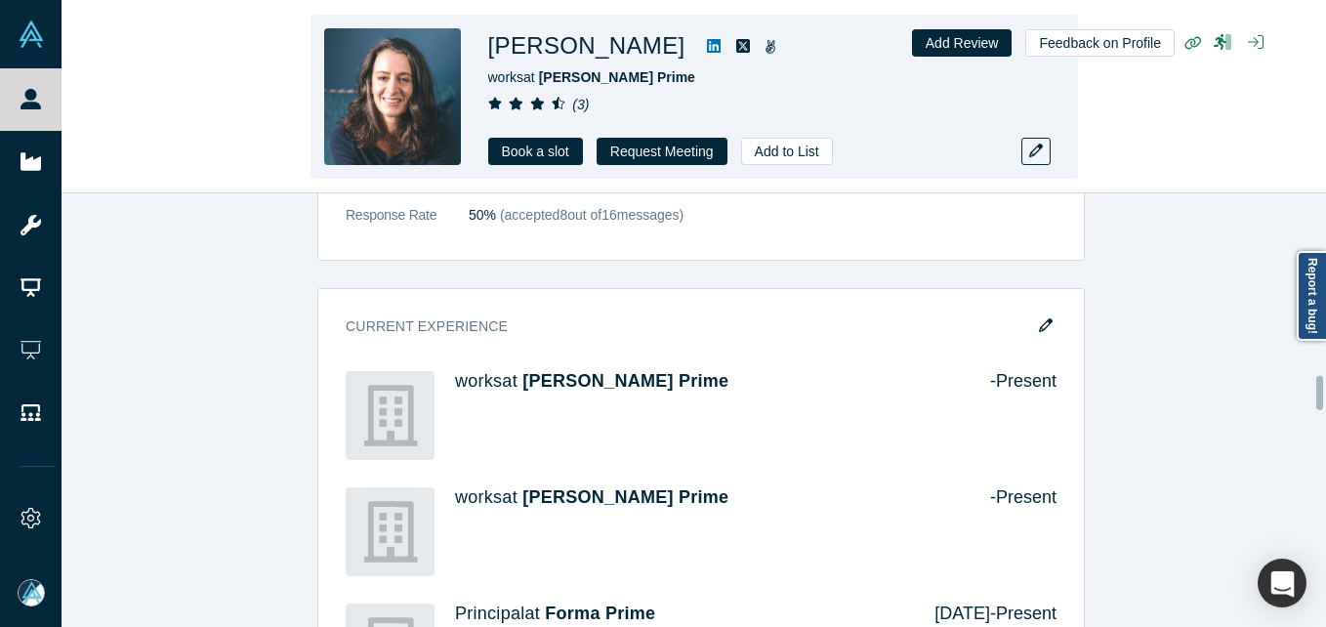
click at [720, 45] on icon at bounding box center [714, 46] width 14 height 14
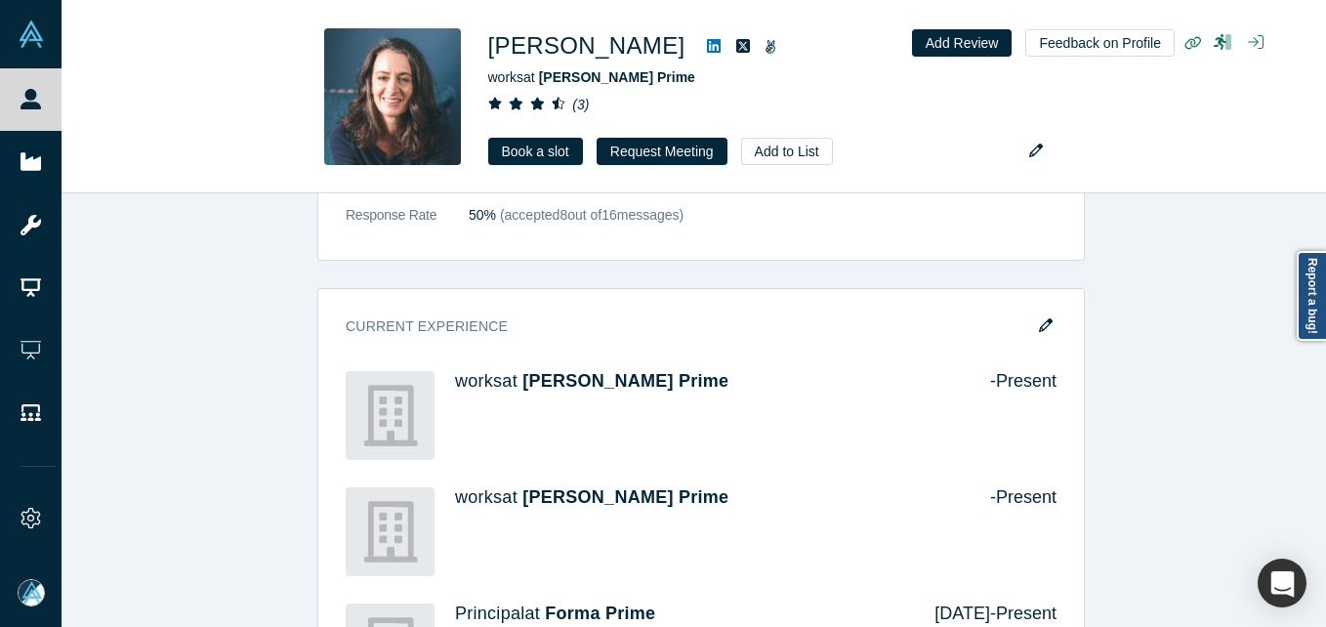
drag, startPoint x: 1041, startPoint y: 301, endPoint x: 719, endPoint y: 6, distance: 436.6
click at [1041, 318] on icon "button" at bounding box center [1046, 325] width 14 height 14
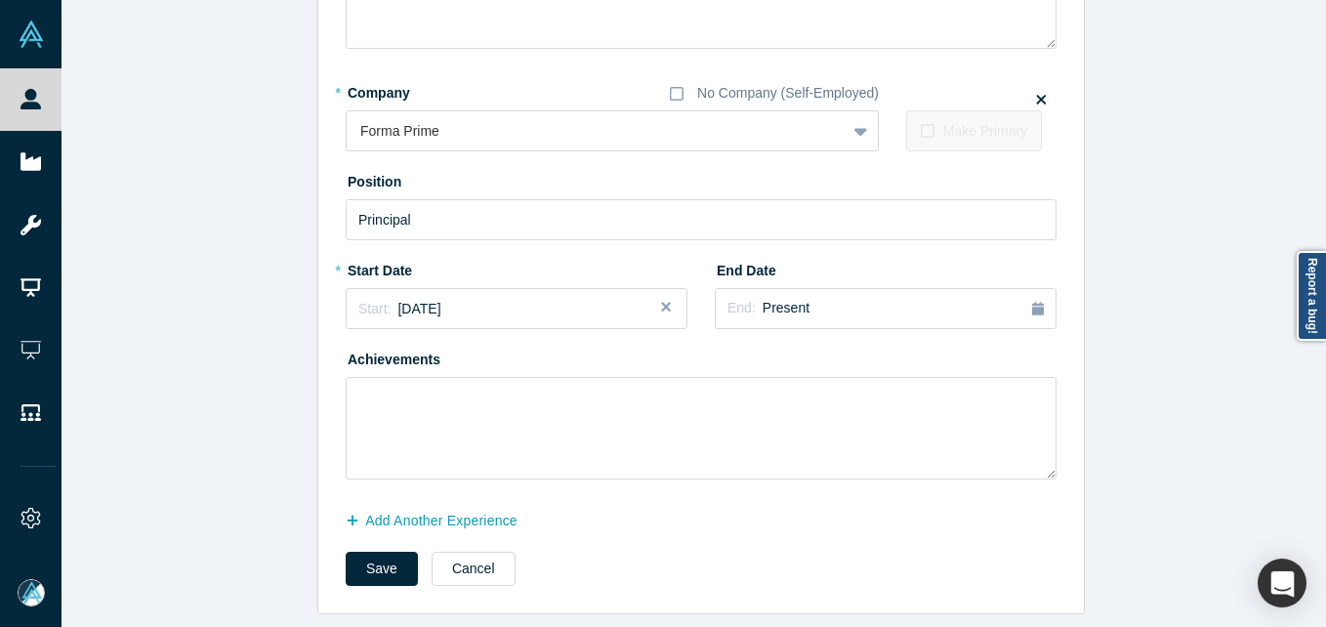
scroll to position [0, 0]
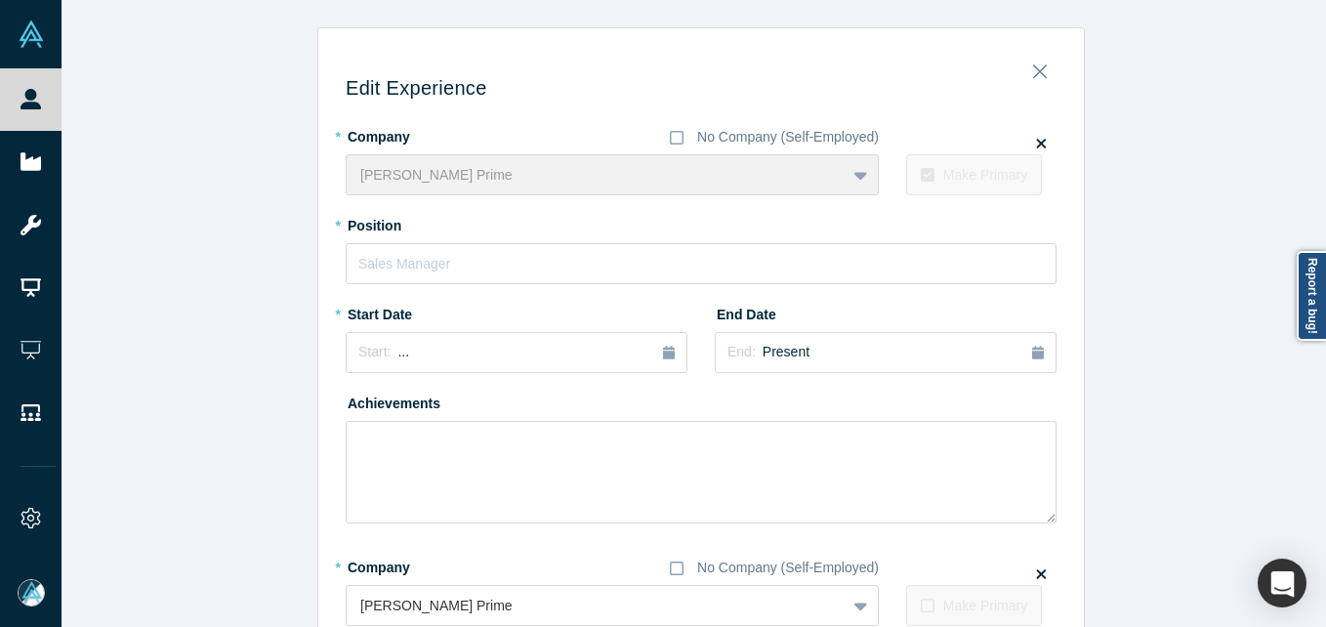
click at [1037, 143] on icon at bounding box center [1041, 143] width 10 height 15
click at [0, 0] on input "checkbox" at bounding box center [0, 0] width 0 height 0
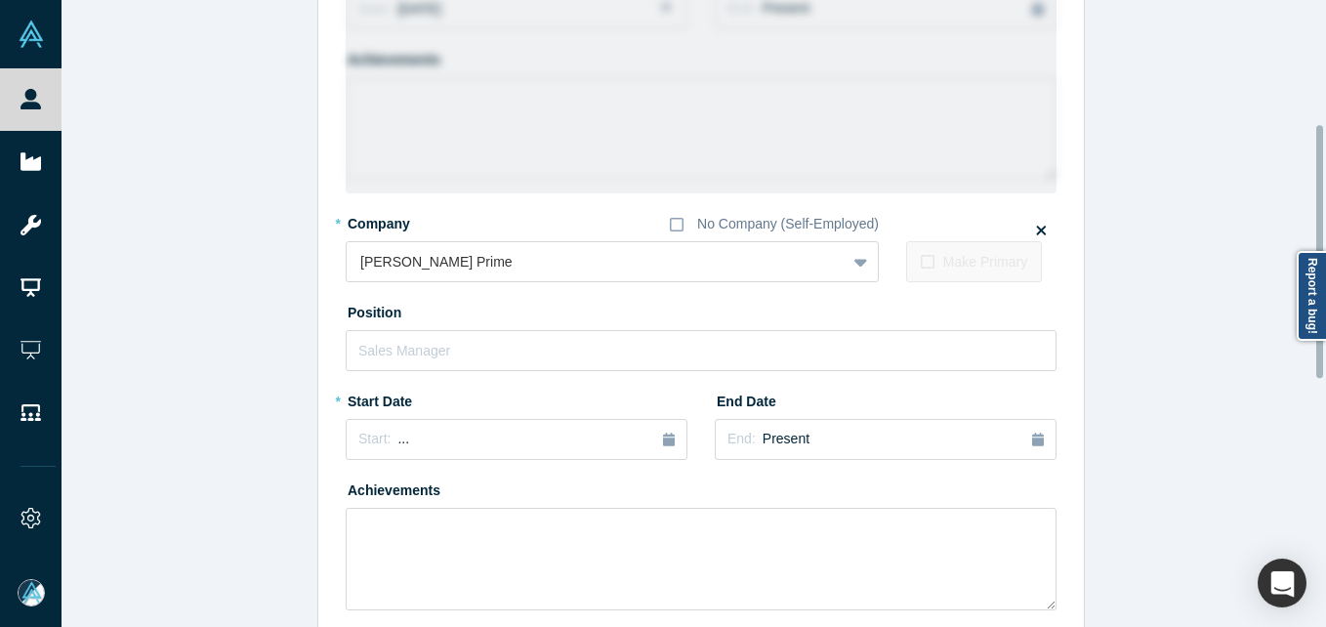
scroll to position [390, 0]
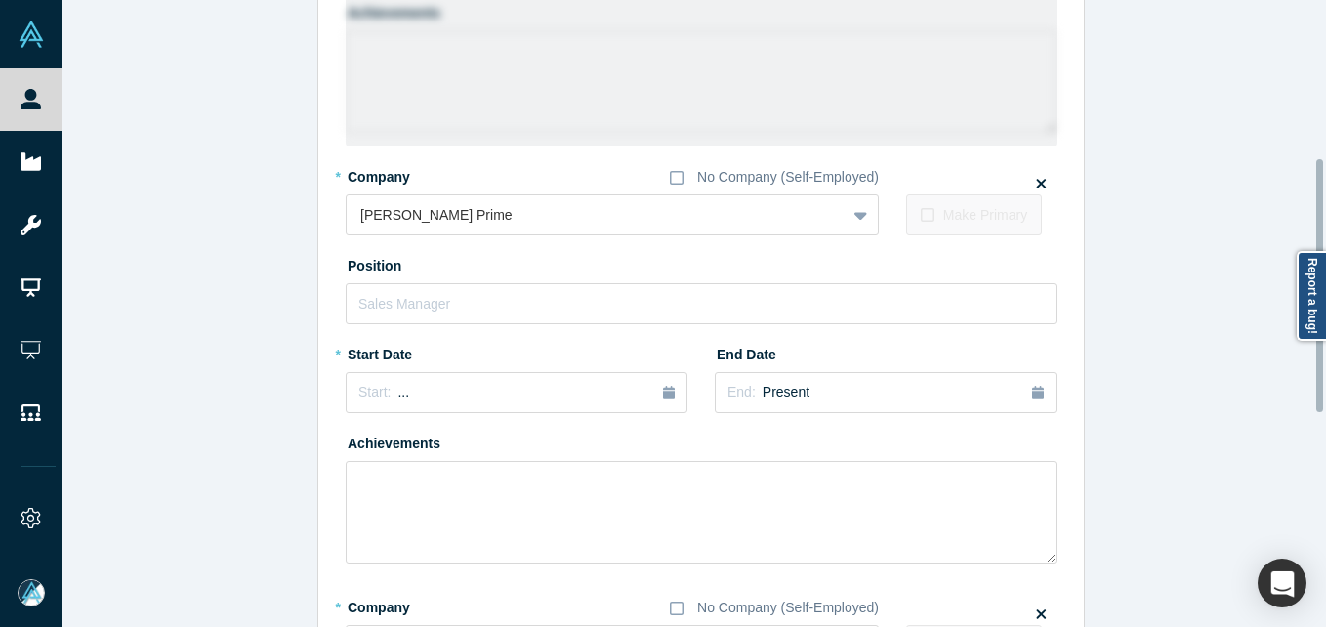
click at [1036, 182] on icon at bounding box center [1041, 183] width 10 height 15
click at [0, 0] on input "checkbox" at bounding box center [0, 0] width 0 height 0
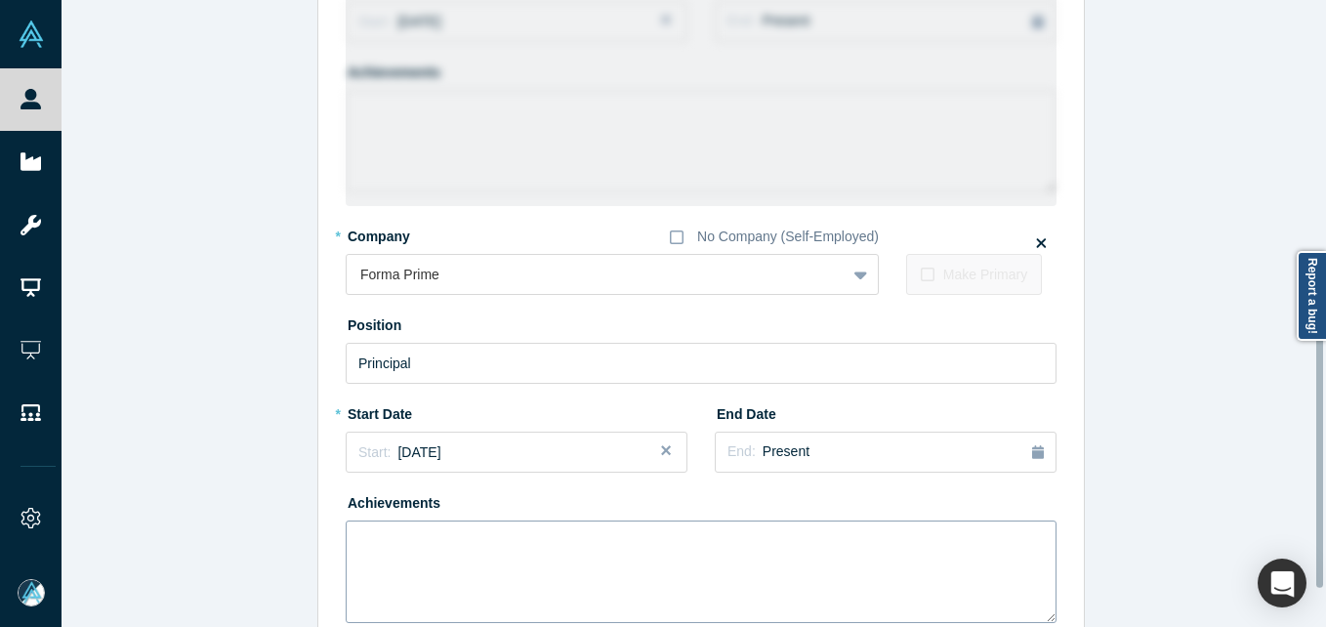
scroll to position [878, 0]
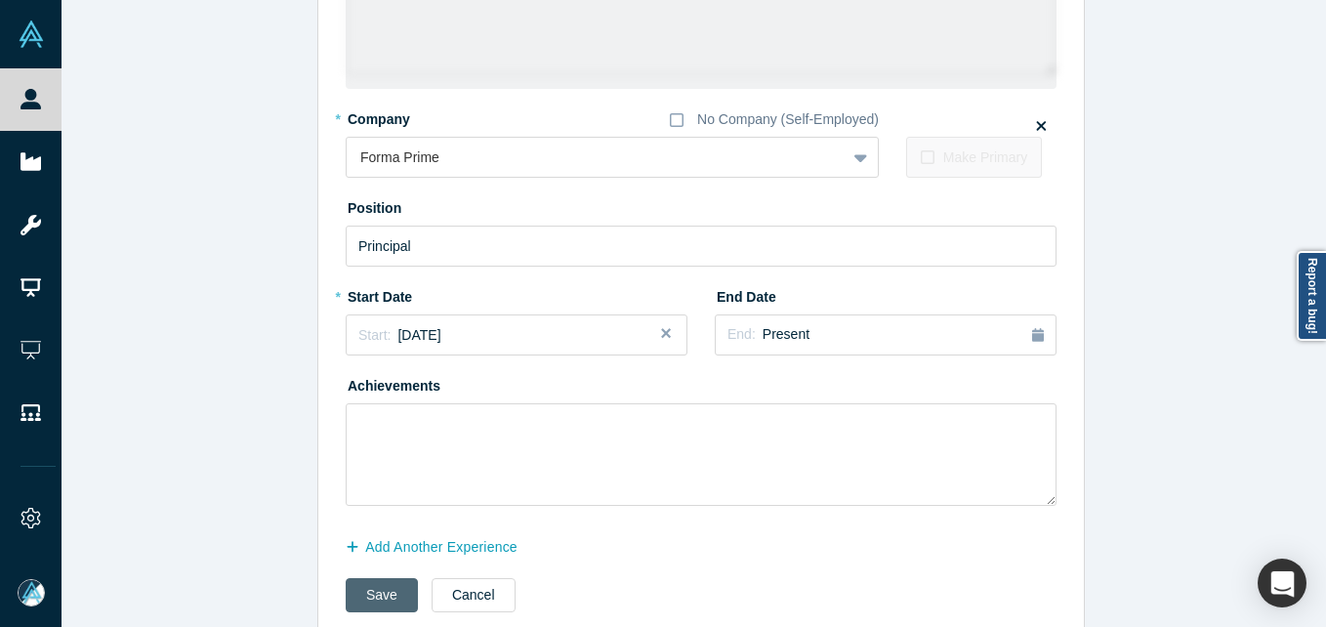
click at [369, 592] on button "Save" at bounding box center [382, 595] width 72 height 34
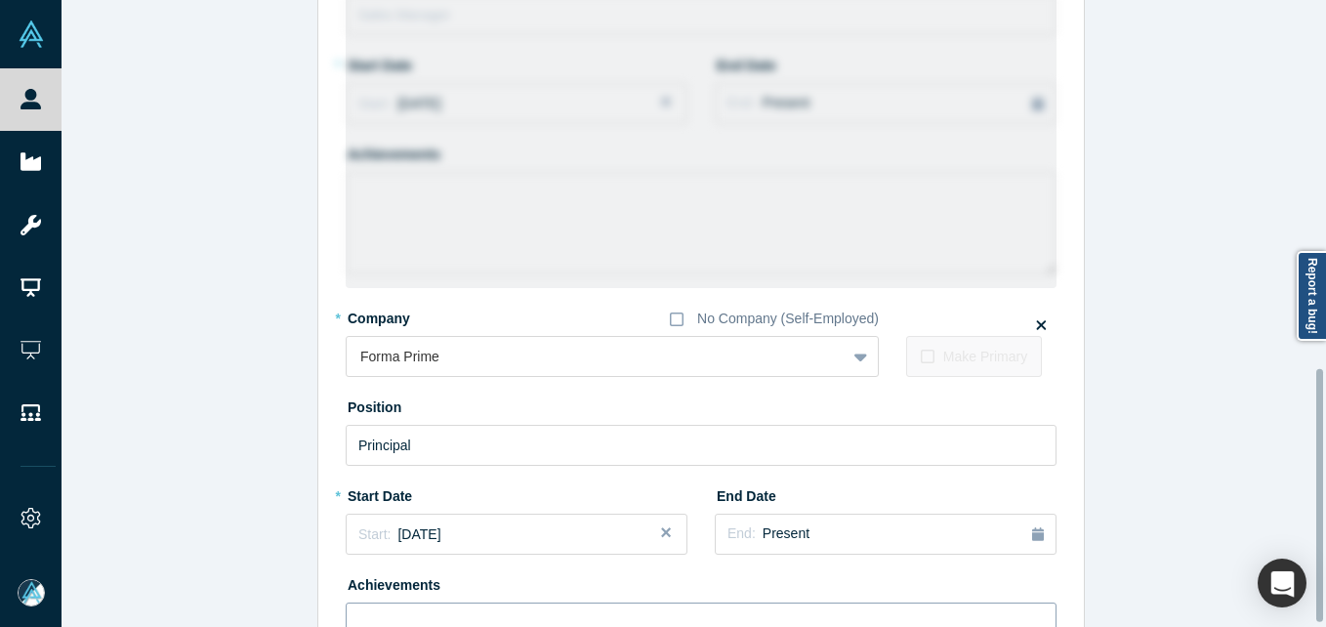
scroll to position [919, 0]
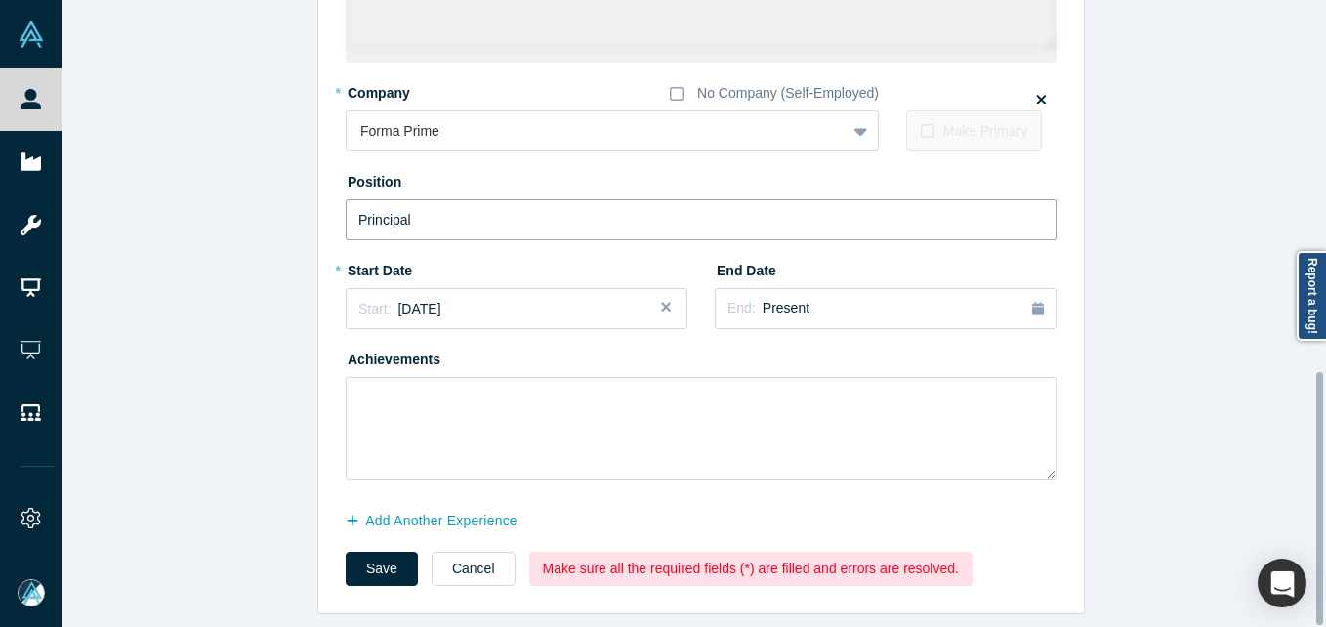
click at [488, 202] on input "Principal" at bounding box center [701, 219] width 711 height 41
click at [381, 558] on button "Save" at bounding box center [382, 568] width 72 height 34
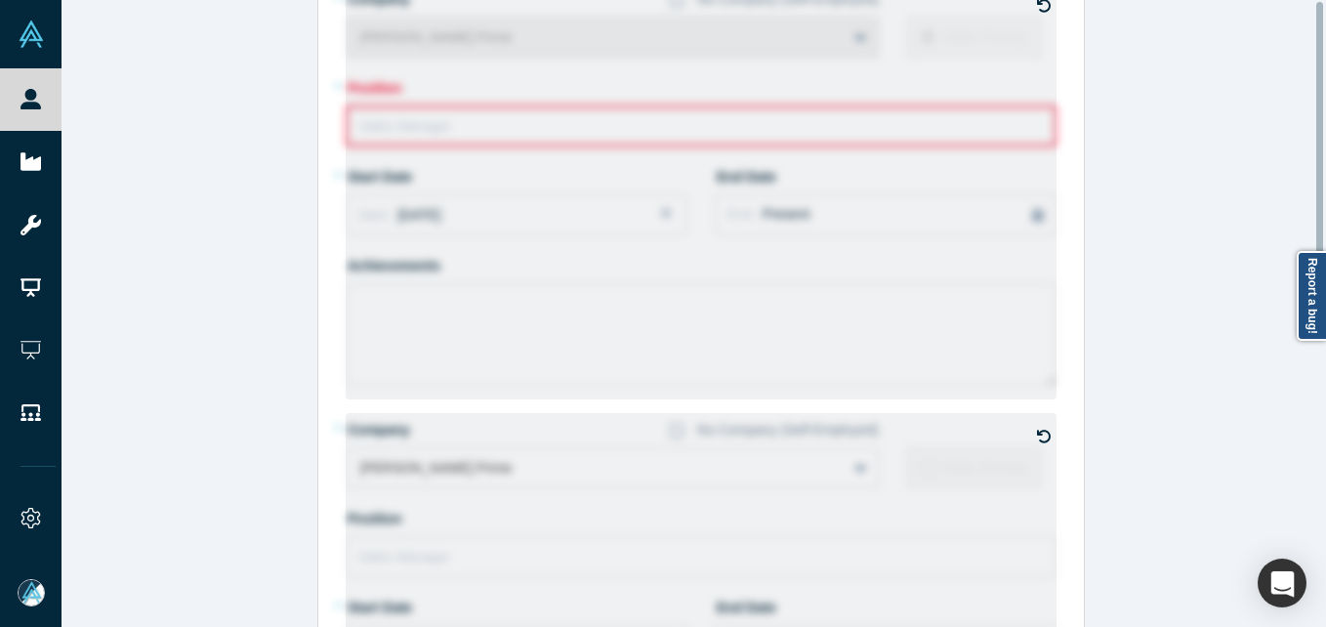
scroll to position [0, 0]
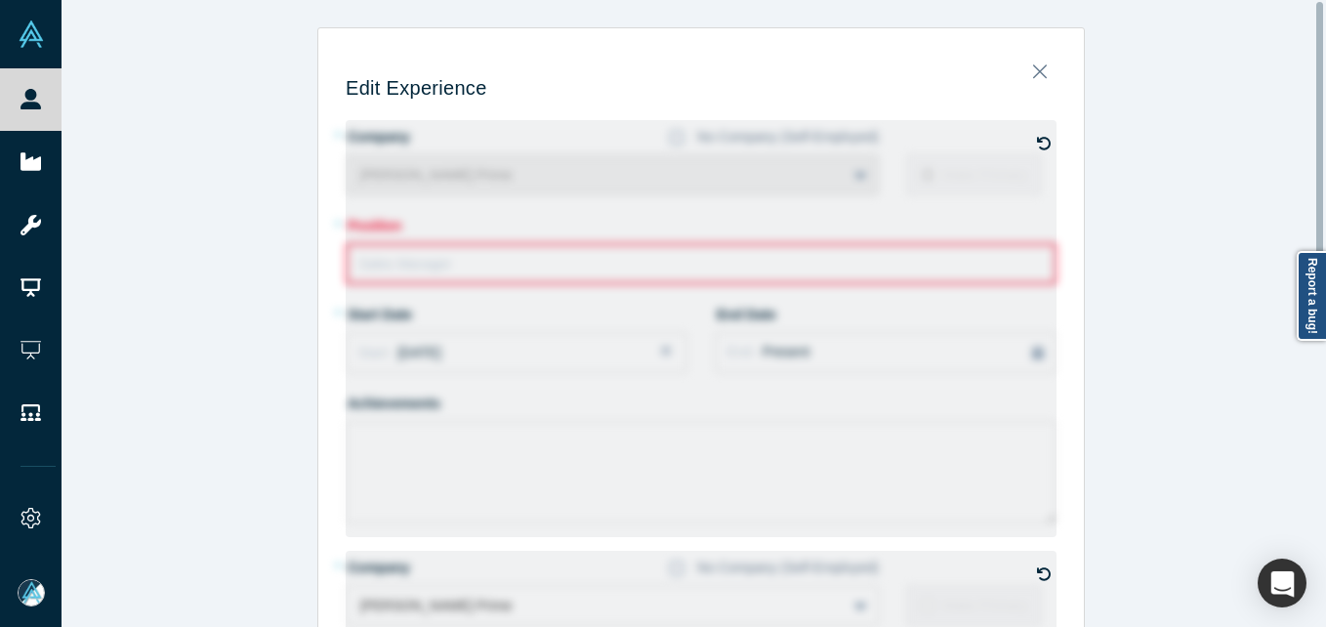
click at [1037, 140] on icon at bounding box center [1044, 143] width 14 height 13
click at [0, 0] on input "checkbox" at bounding box center [0, 0] width 0 height 0
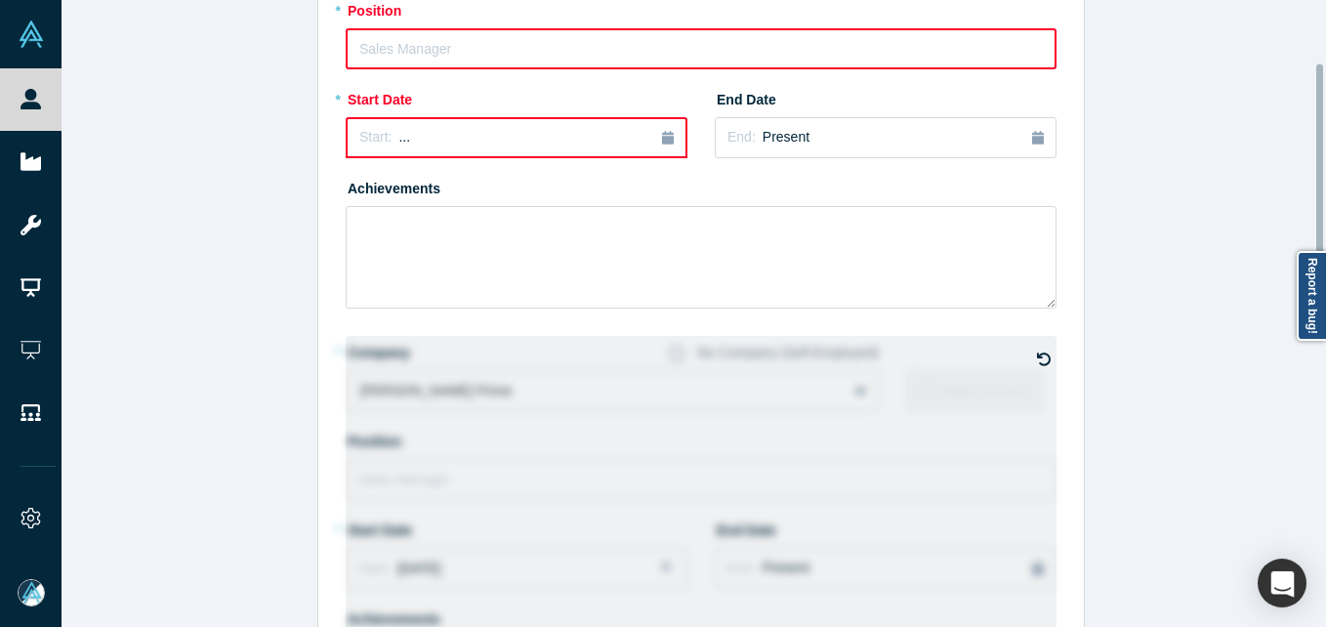
scroll to position [293, 0]
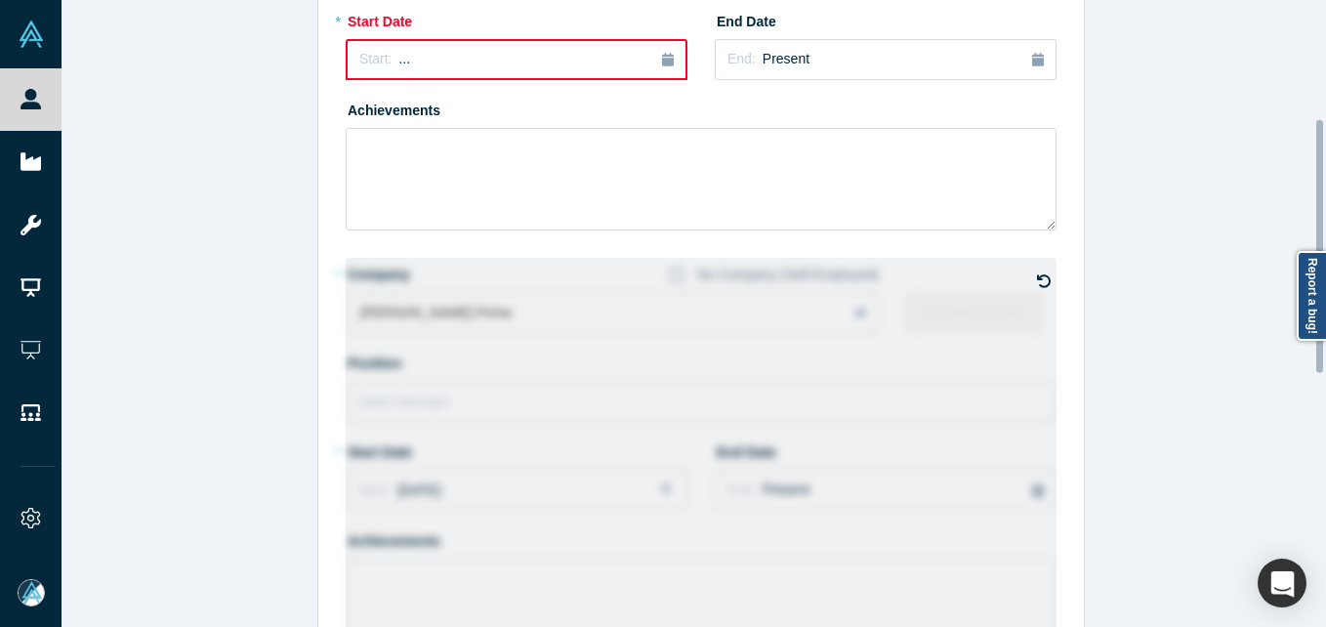
click at [1037, 279] on icon at bounding box center [1044, 280] width 14 height 13
click at [0, 0] on input "checkbox" at bounding box center [0, 0] width 0 height 0
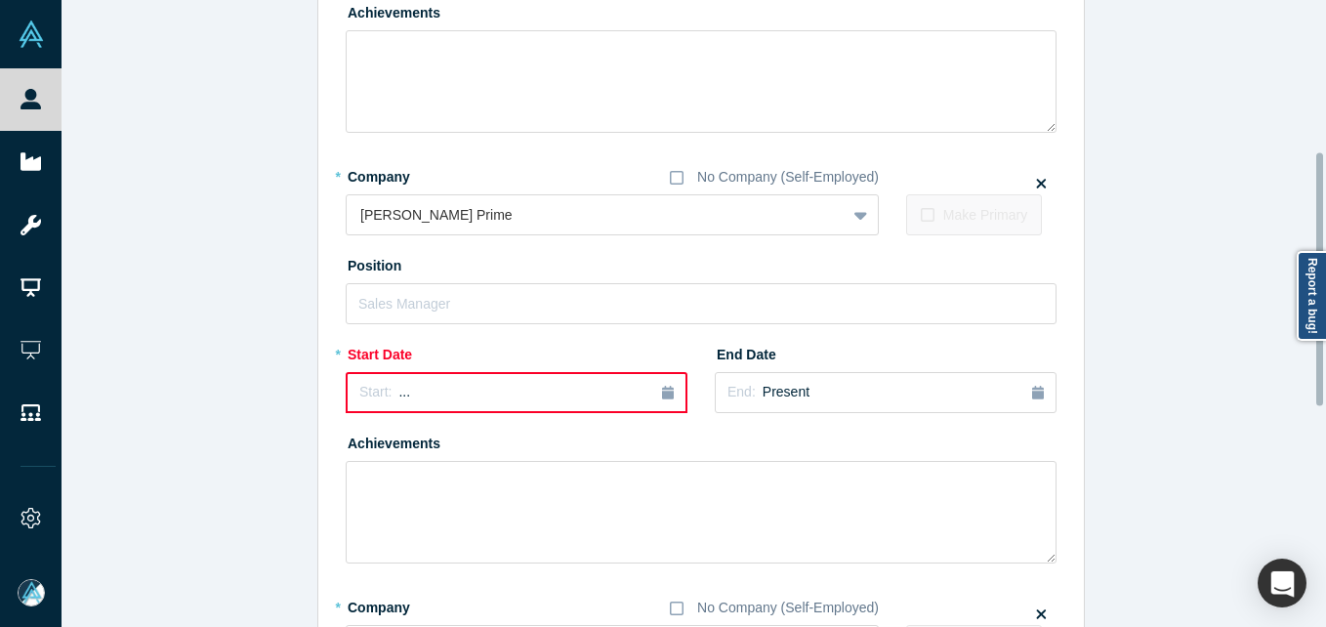
scroll to position [0, 0]
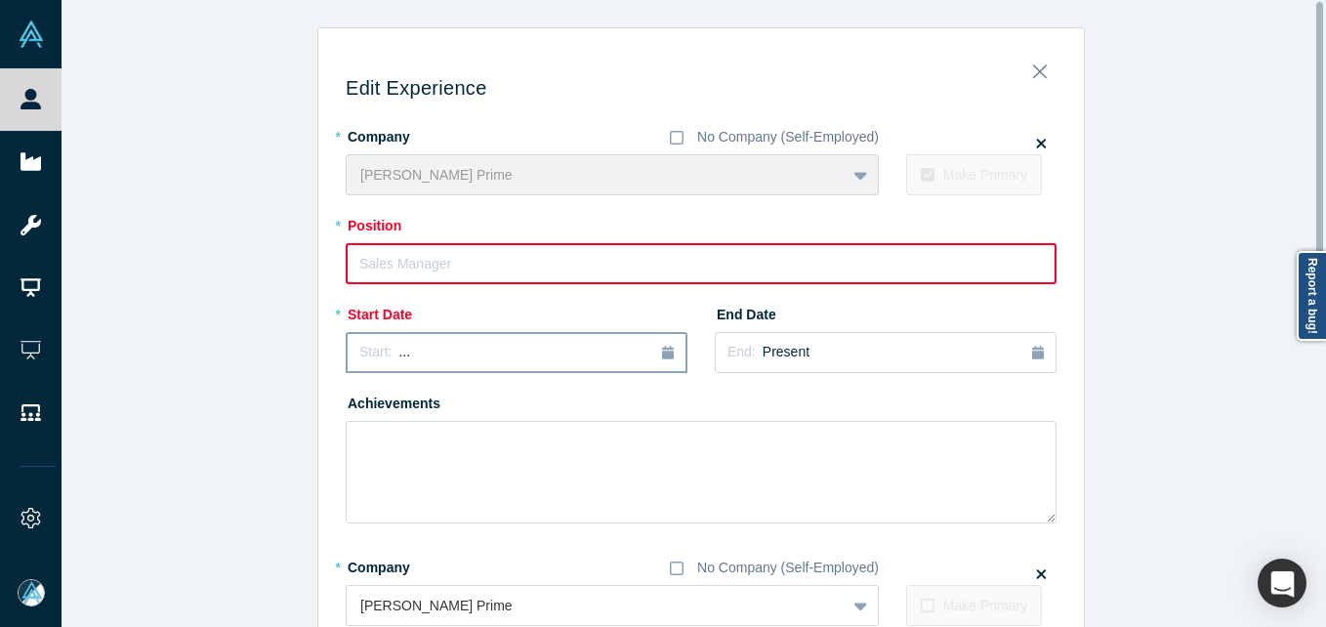
click at [480, 362] on button "Start: ..." at bounding box center [517, 352] width 342 height 41
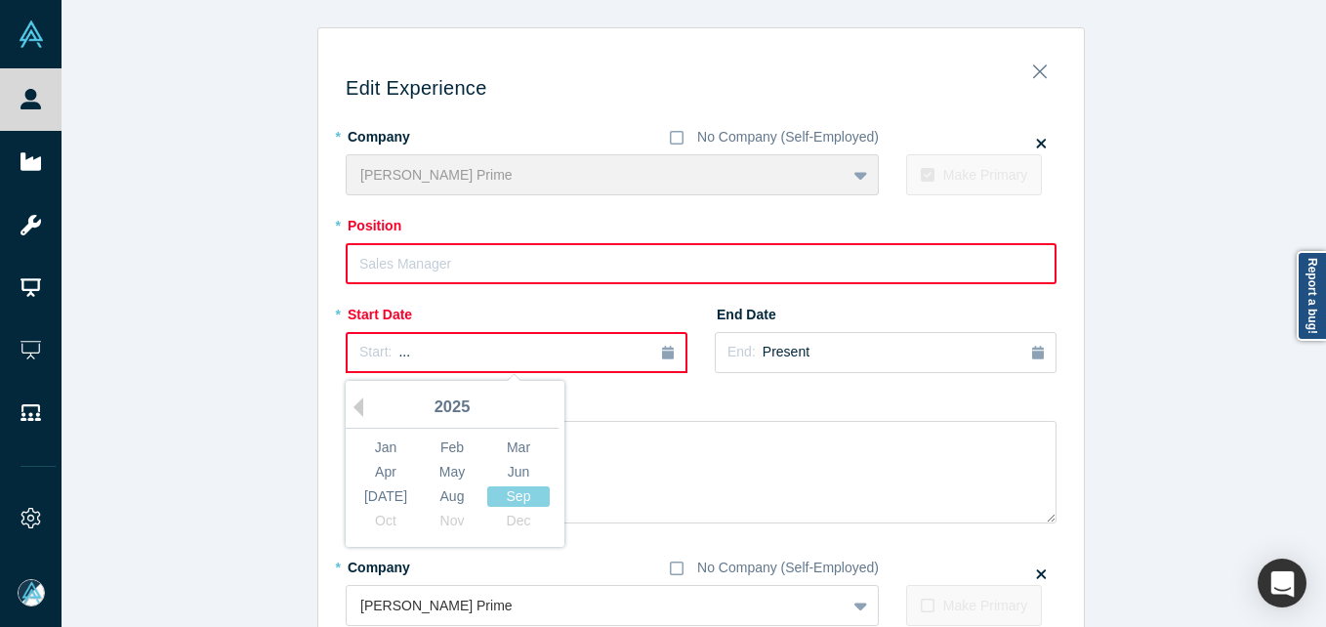
click at [356, 398] on div "2025" at bounding box center [452, 408] width 213 height 41
drag, startPoint x: 356, startPoint y: 398, endPoint x: 347, endPoint y: 404, distance: 11.4
click at [347, 404] on button "Previous Year" at bounding box center [354, 407] width 20 height 20
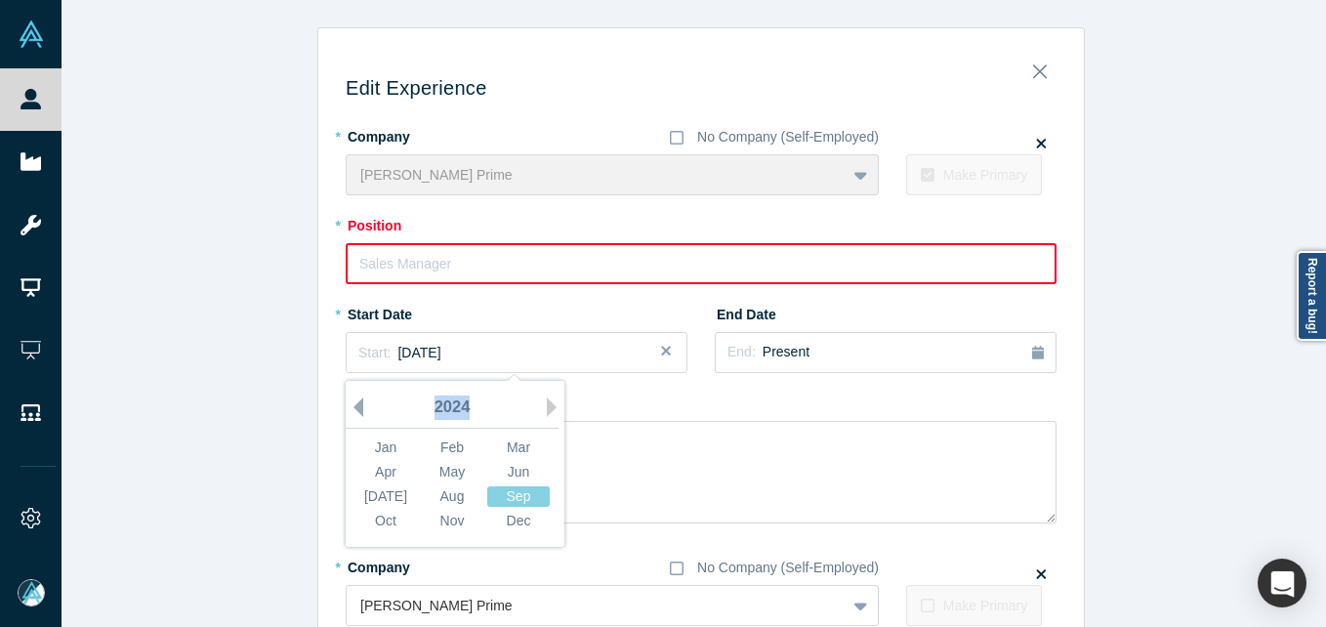
click at [350, 411] on button "Previous Year" at bounding box center [354, 407] width 20 height 20
drag, startPoint x: 520, startPoint y: 524, endPoint x: 528, endPoint y: 496, distance: 29.4
click at [518, 524] on div "Dec" at bounding box center [518, 520] width 62 height 20
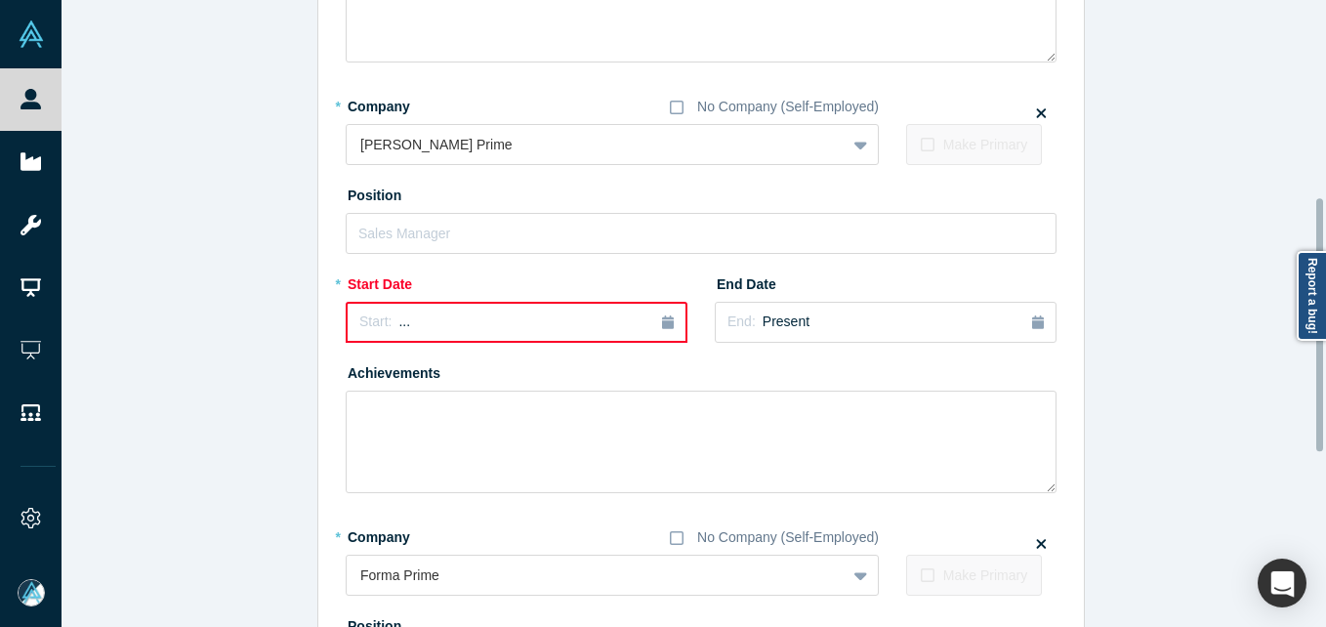
scroll to position [488, 0]
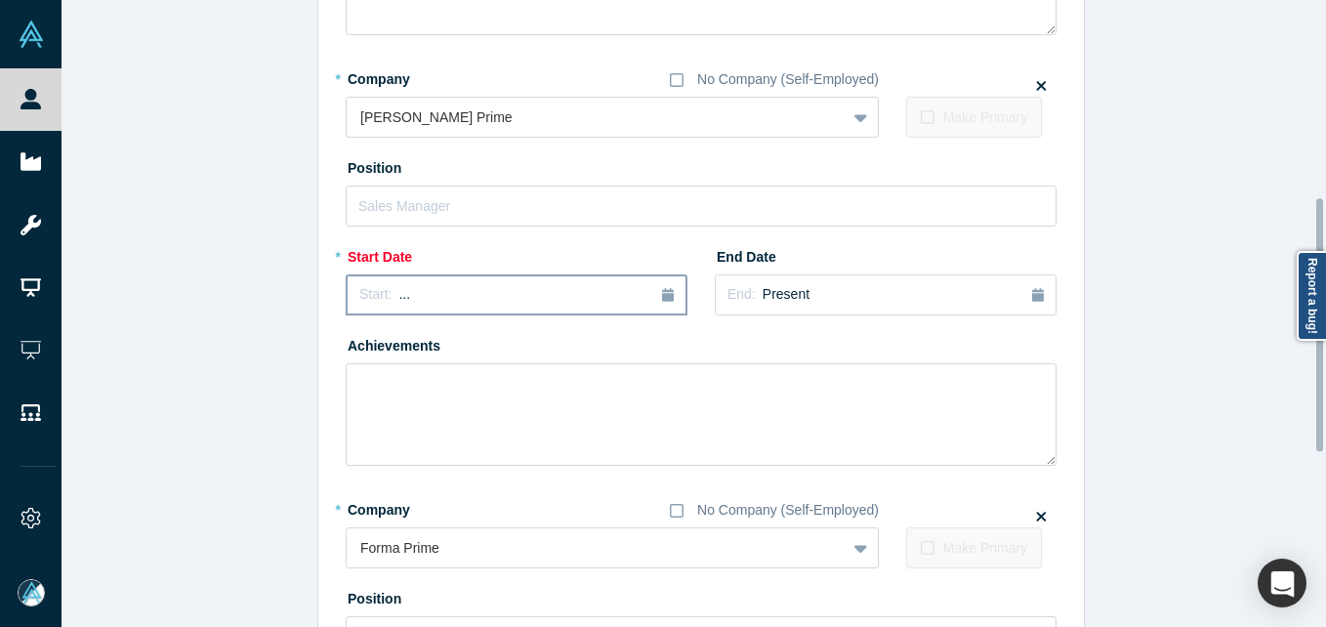
click at [535, 303] on div "Start: ..." at bounding box center [516, 294] width 314 height 21
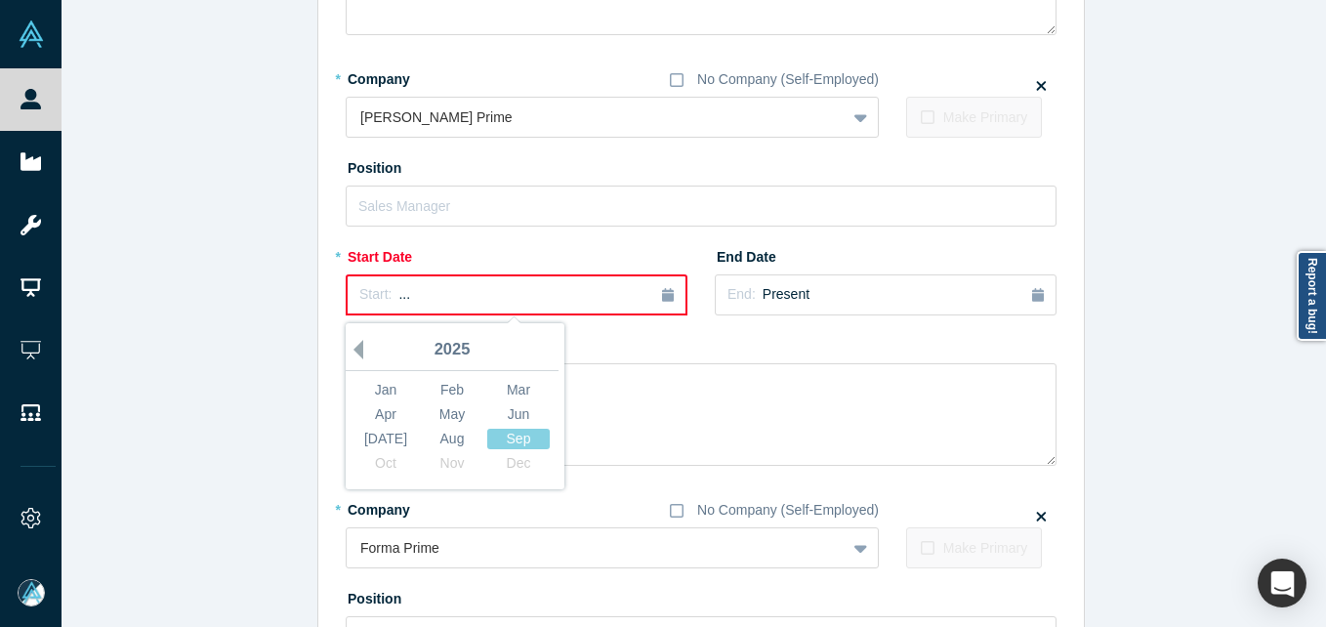
click at [352, 344] on button "Previous Year" at bounding box center [354, 350] width 20 height 20
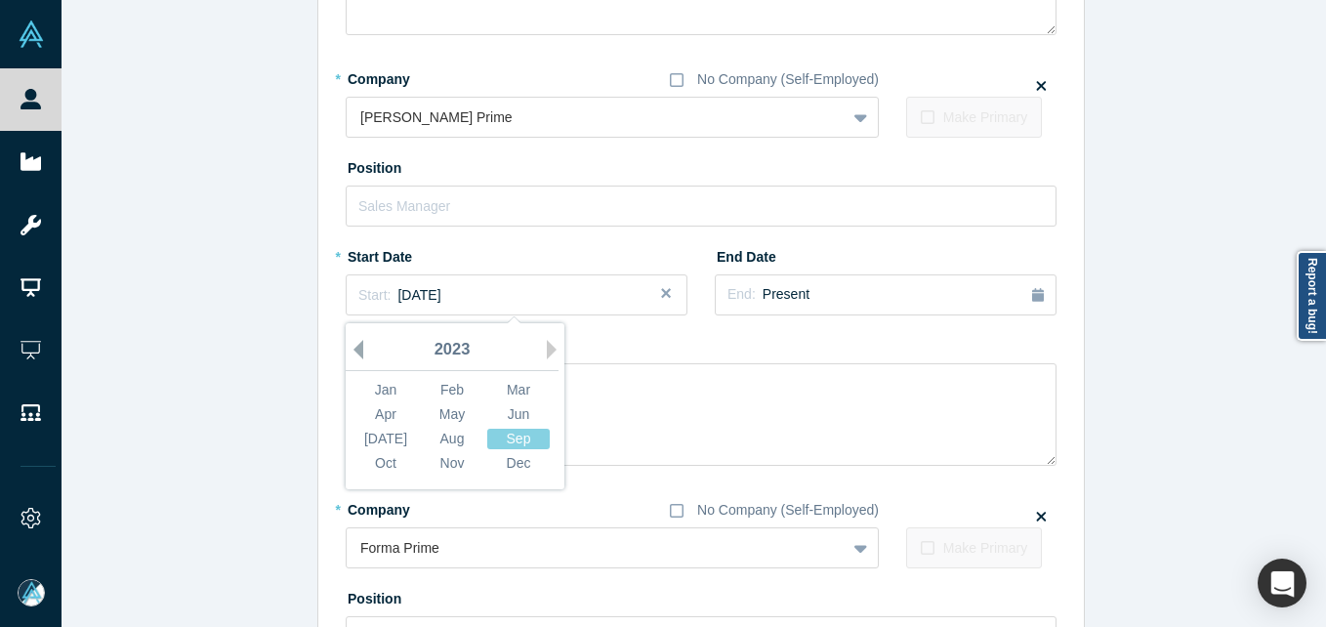
click at [352, 344] on button "Previous Year" at bounding box center [354, 350] width 20 height 20
click at [547, 342] on button "Next Year" at bounding box center [557, 350] width 20 height 20
drag, startPoint x: 512, startPoint y: 462, endPoint x: 520, endPoint y: 450, distance: 14.1
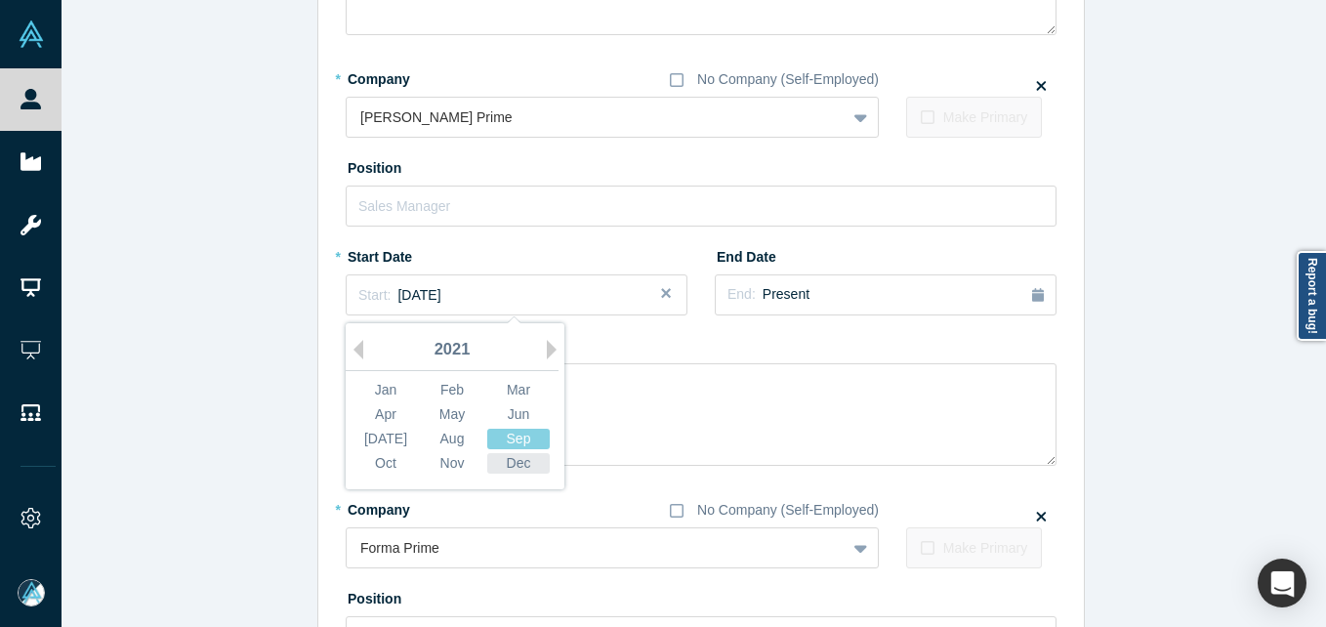
click at [511, 462] on div "Dec" at bounding box center [518, 463] width 62 height 20
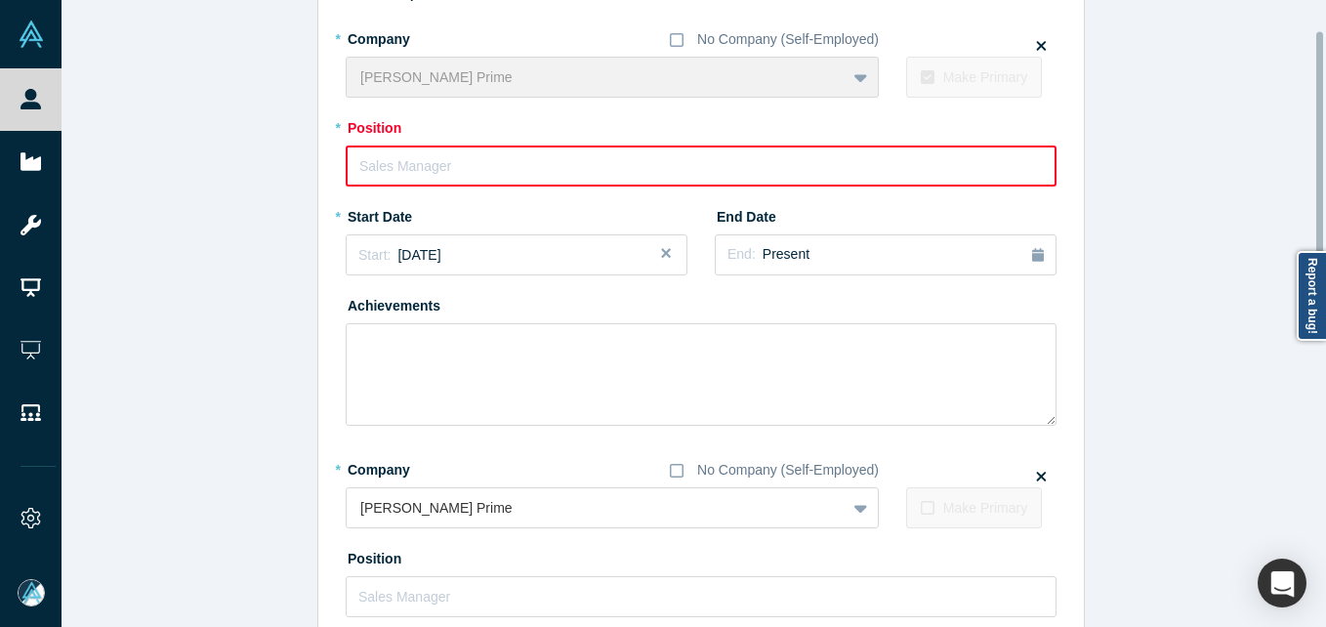
scroll to position [0, 0]
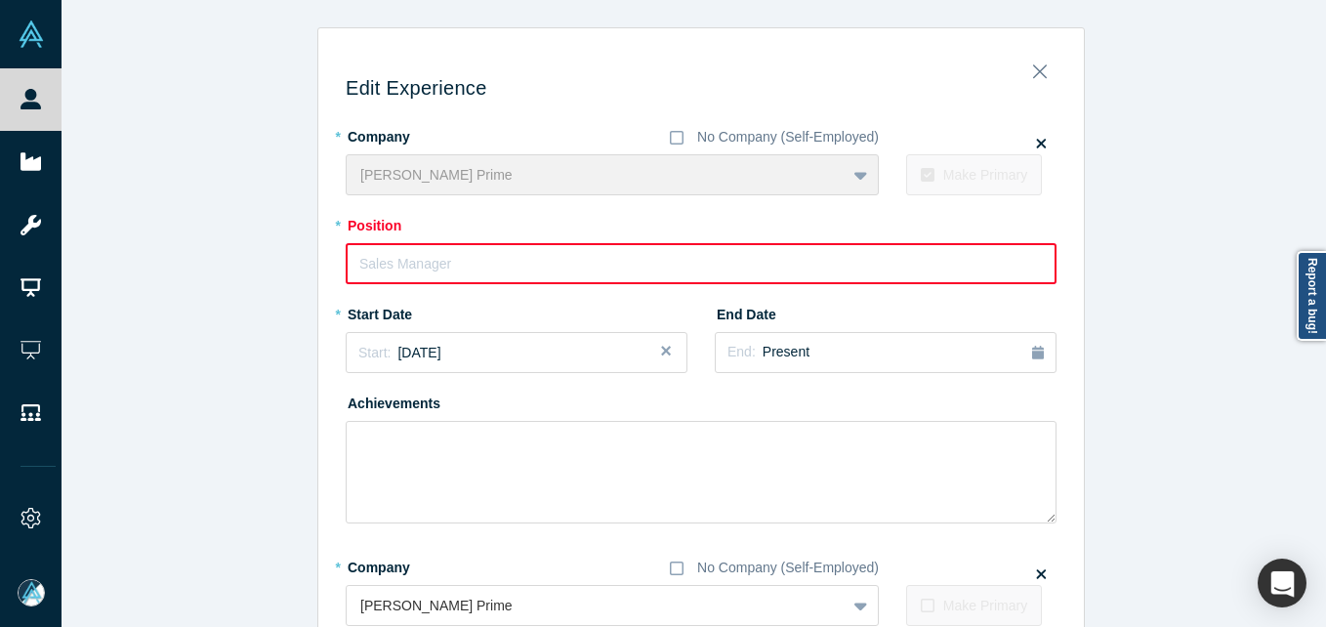
click at [453, 262] on input "text" at bounding box center [701, 263] width 711 height 41
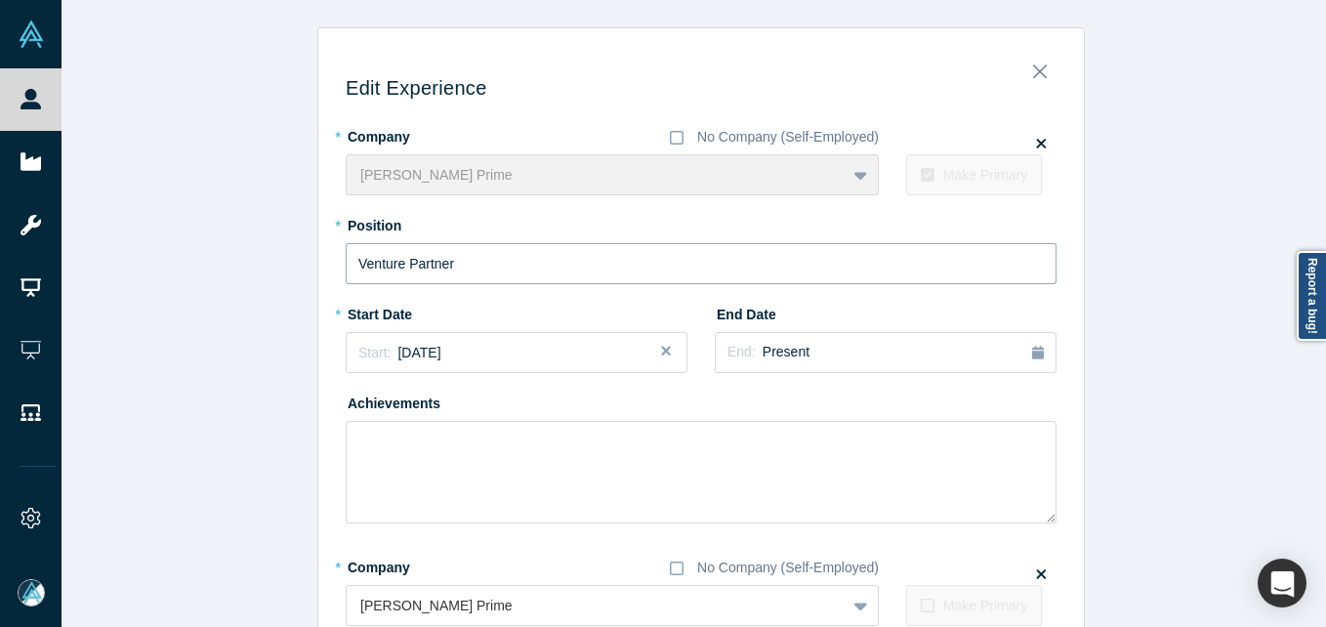
type input "Venture Partner"
drag, startPoint x: 183, startPoint y: 314, endPoint x: 306, endPoint y: 367, distance: 133.8
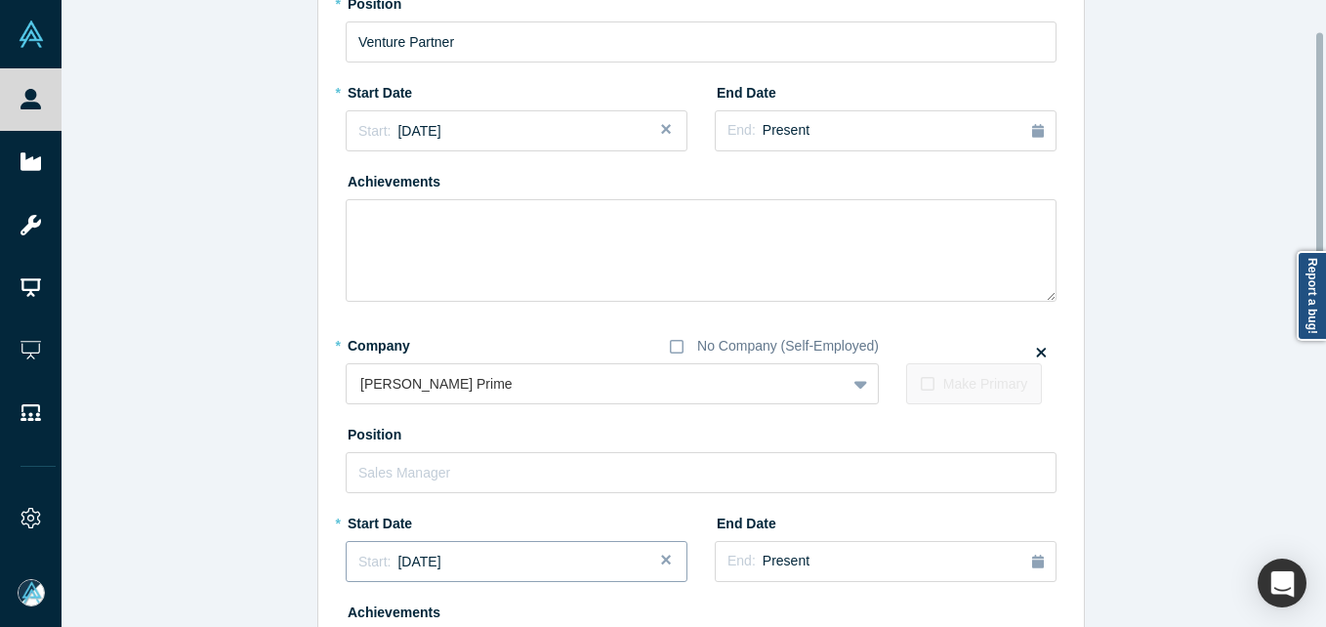
scroll to position [293, 0]
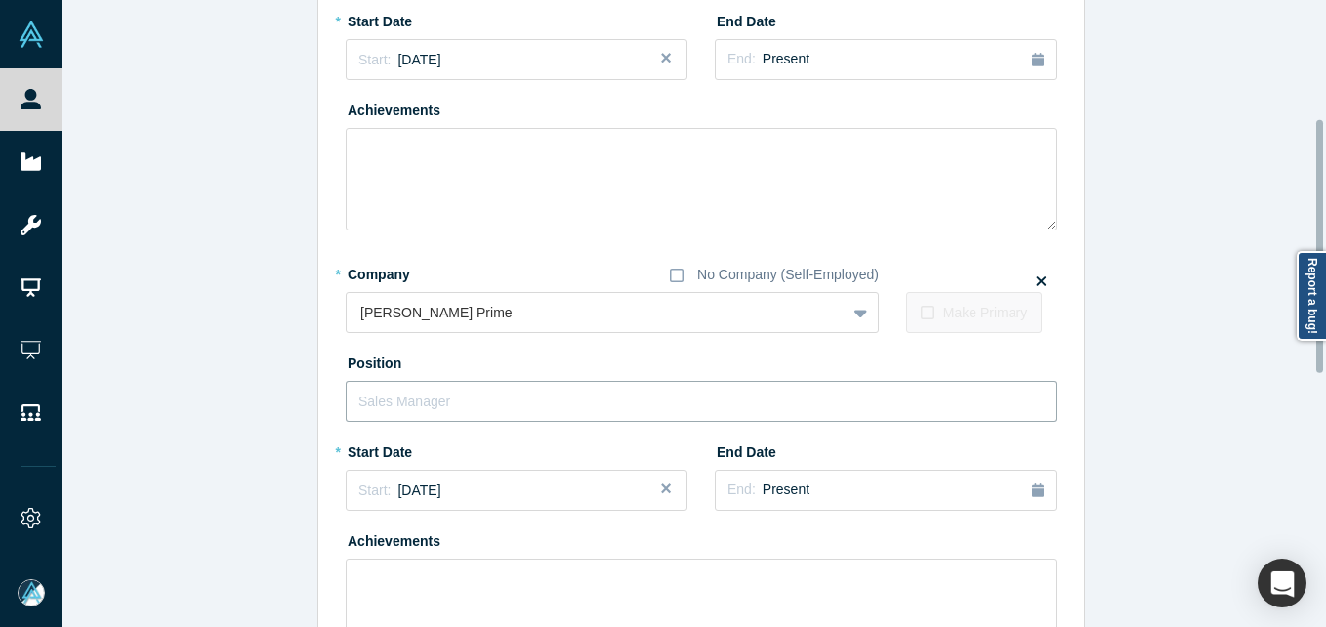
click at [425, 386] on input "text" at bounding box center [701, 401] width 711 height 41
type input "Venture Partner"
click at [192, 253] on div "Edit Experience * Company No Company (Self-Employed) [PERSON_NAME] Prime To pic…" at bounding box center [700, 480] width 1279 height 1491
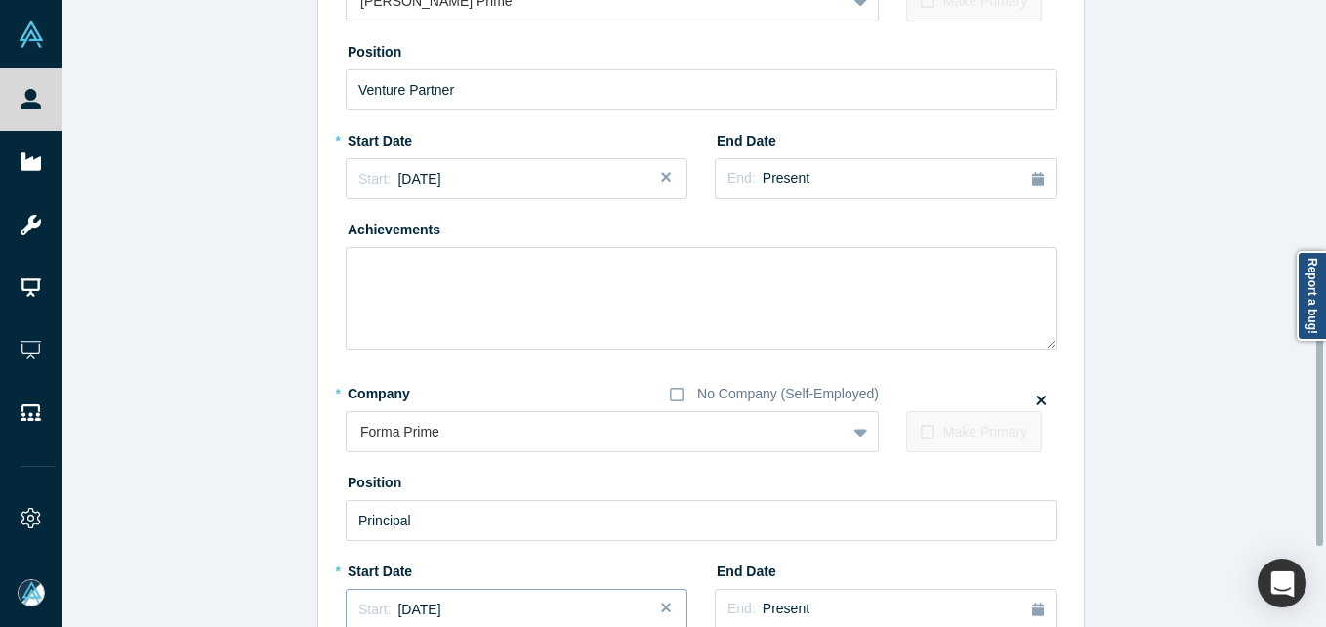
scroll to position [724, 0]
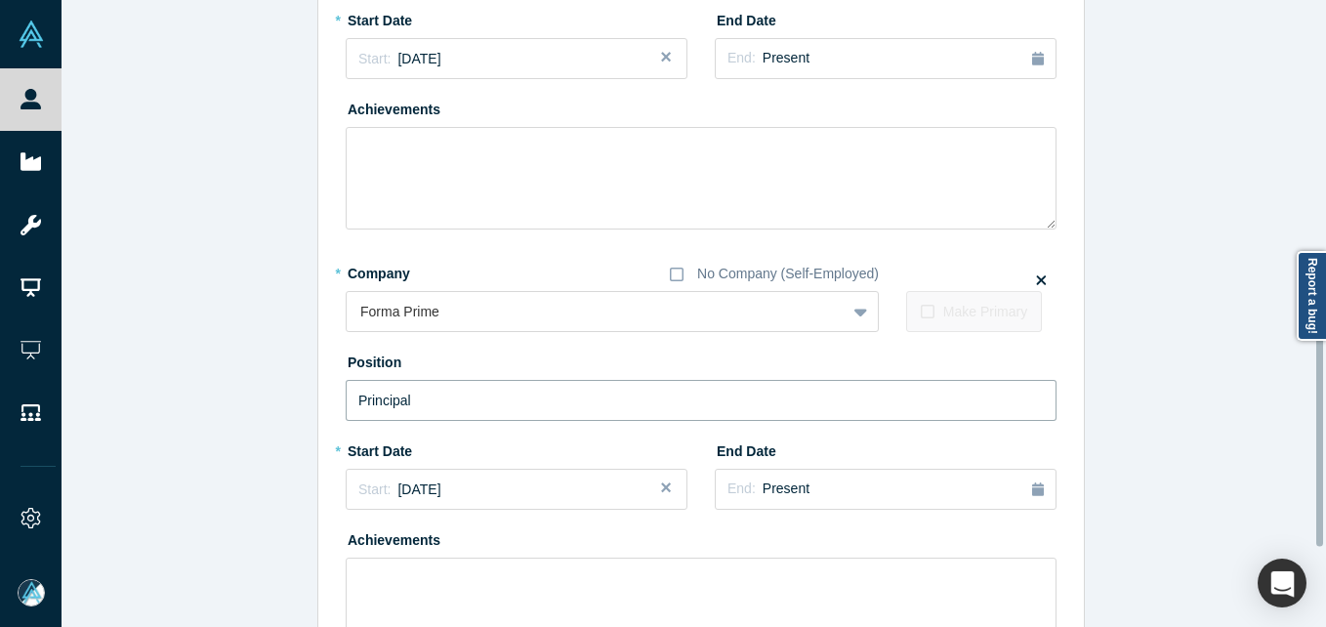
drag, startPoint x: 307, startPoint y: 421, endPoint x: 269, endPoint y: 411, distance: 39.3
click at [278, 421] on div "Edit Experience * Company No Company (Self-Employed) [PERSON_NAME] Prime To pic…" at bounding box center [700, 48] width 1279 height 1491
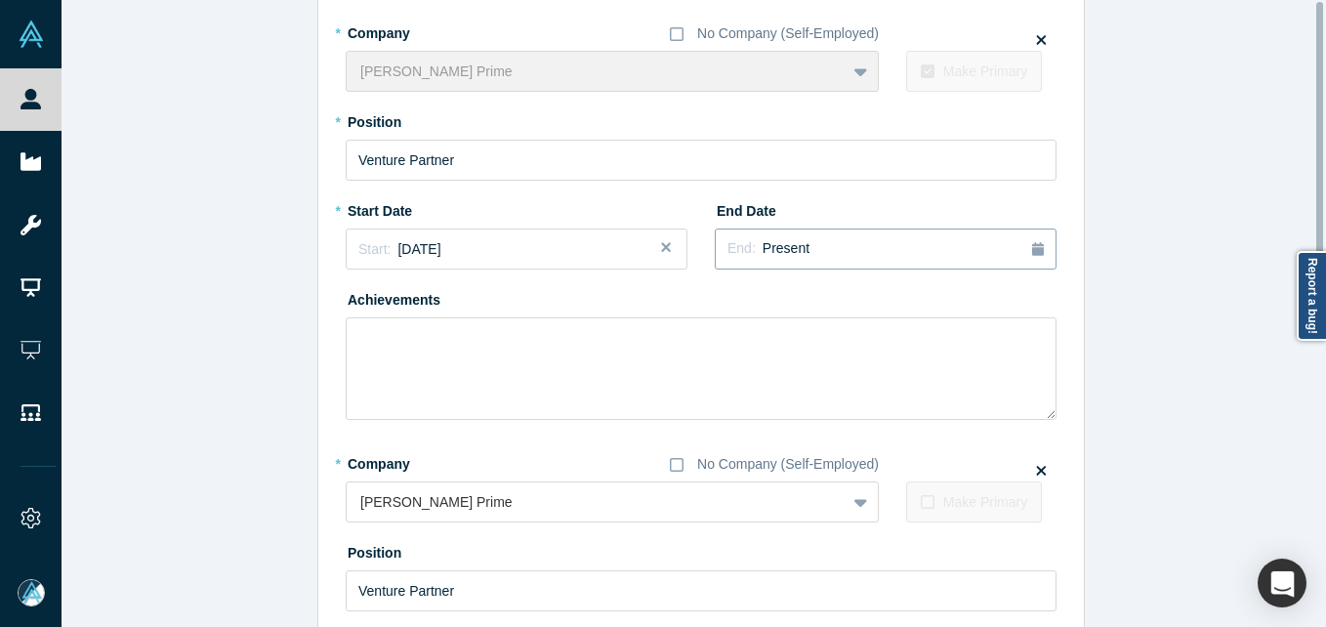
scroll to position [0, 0]
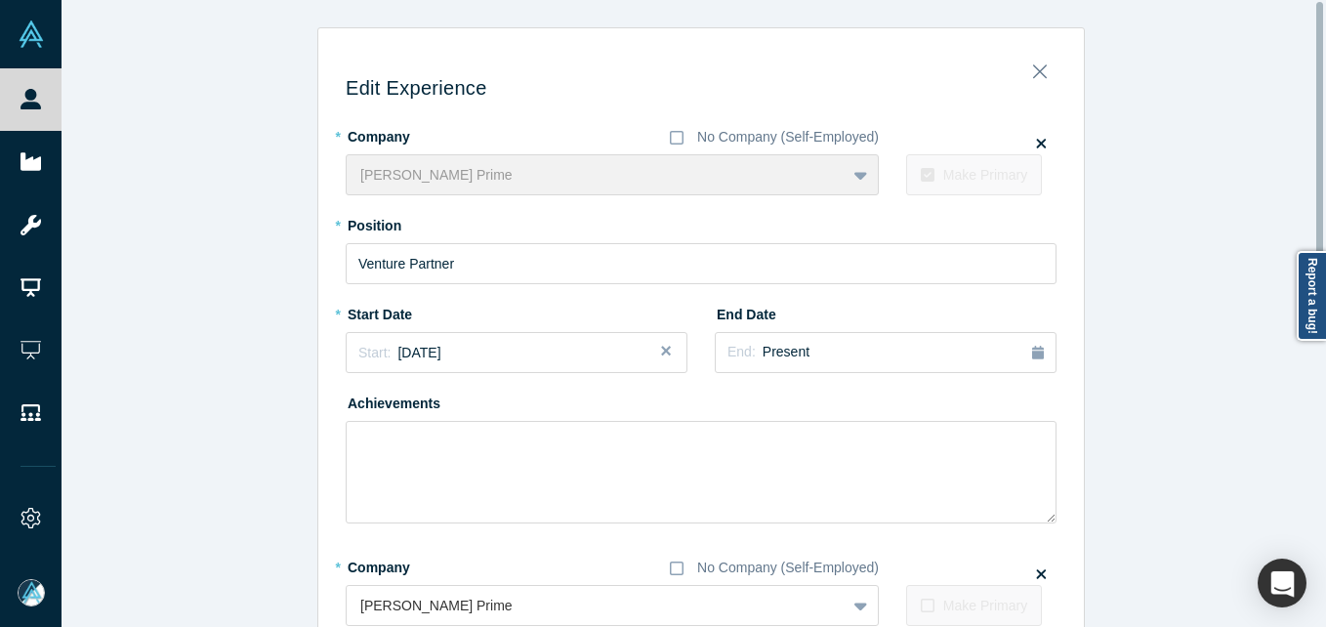
type input "Venture Partner"
click at [1036, 138] on icon at bounding box center [1041, 143] width 10 height 15
click at [0, 0] on input "checkbox" at bounding box center [0, 0] width 0 height 0
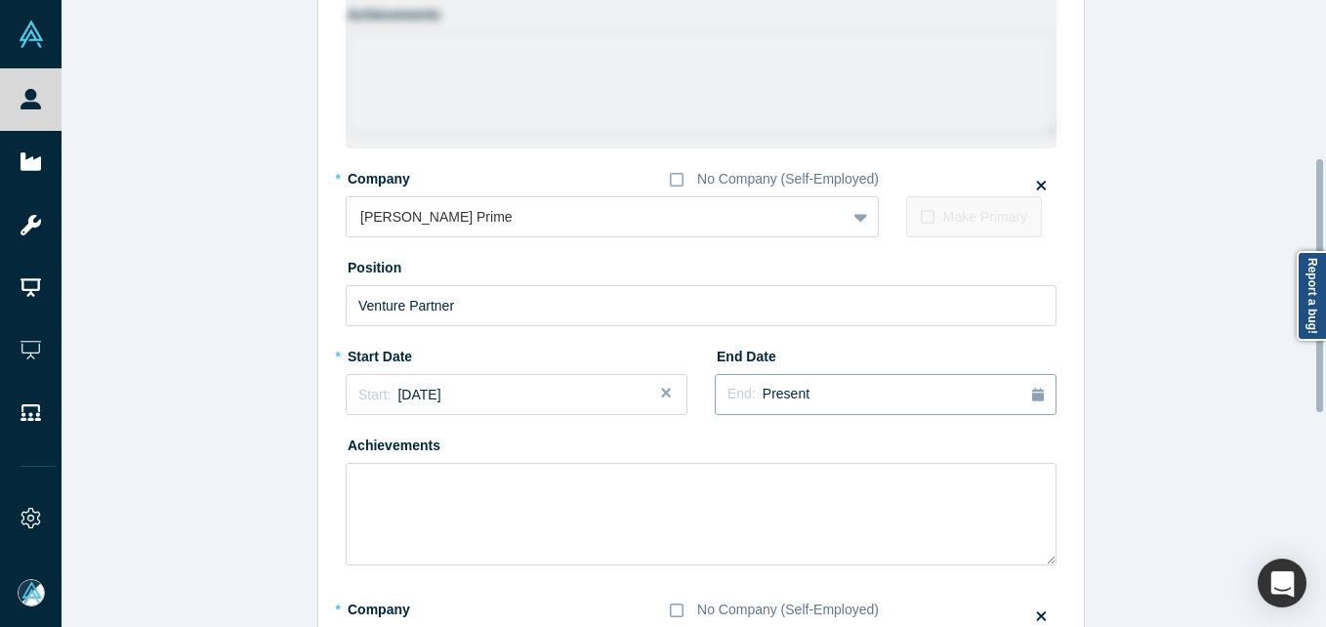
scroll to position [390, 0]
click at [1036, 183] on icon at bounding box center [1041, 184] width 10 height 10
click at [0, 0] on input "checkbox" at bounding box center [0, 0] width 0 height 0
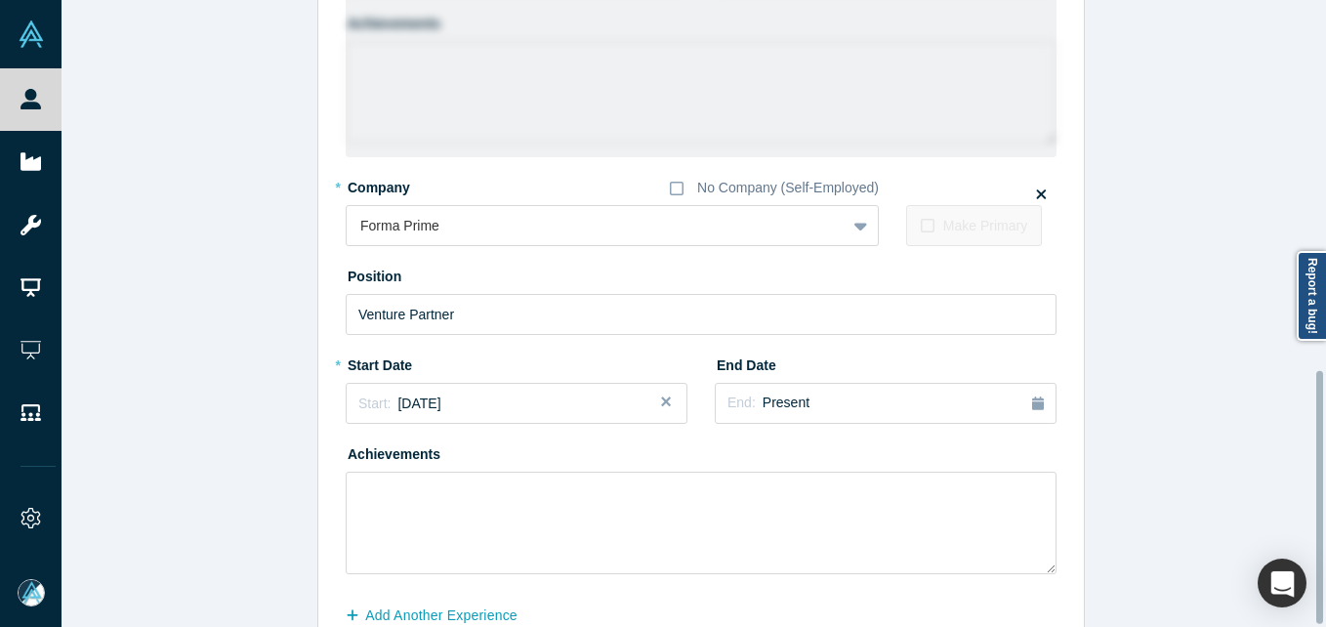
scroll to position [919, 0]
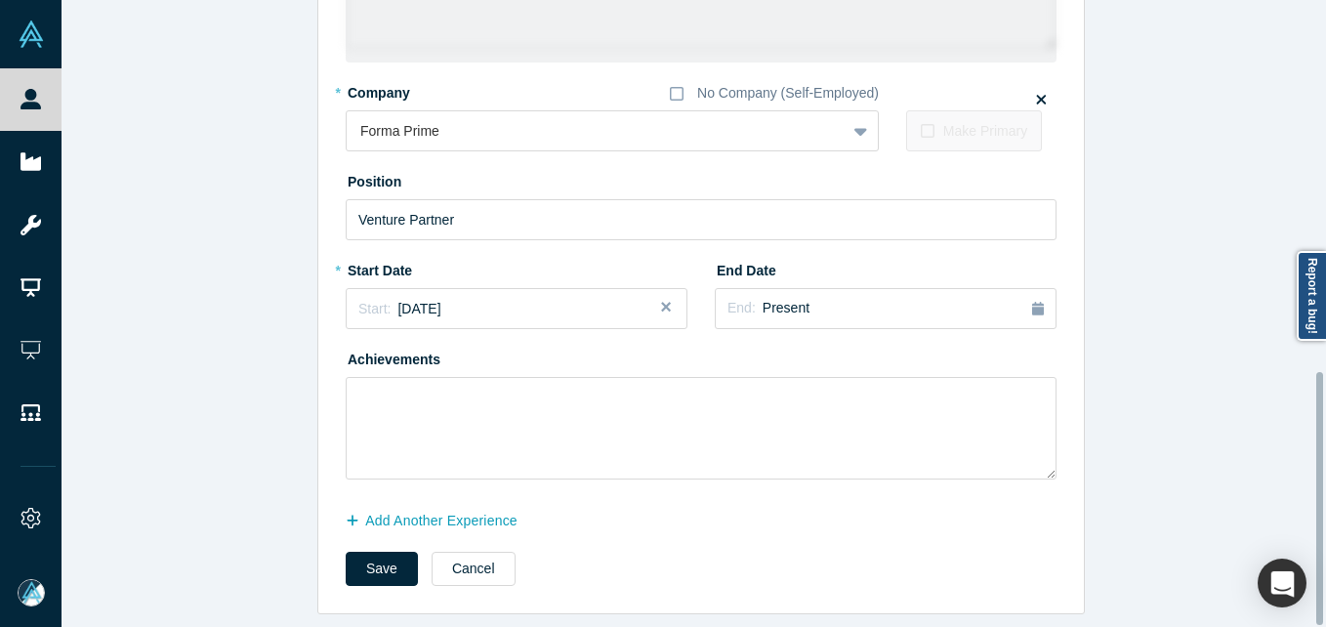
click at [388, 551] on button "Save" at bounding box center [382, 568] width 72 height 34
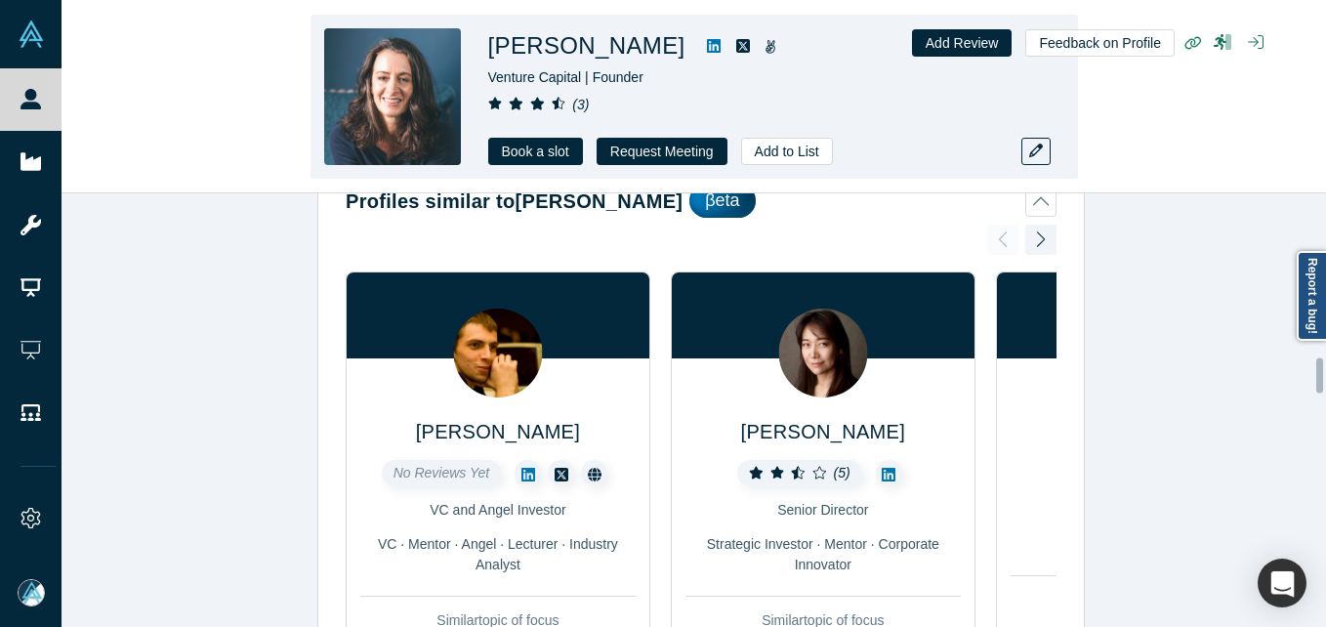
scroll to position [0, 0]
